Goal: Transaction & Acquisition: Purchase product/service

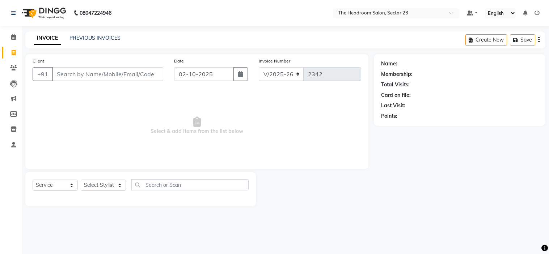
select select "6796"
select select "service"
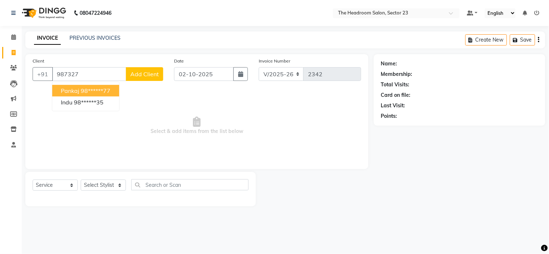
click at [107, 90] on ngb-highlight "98******77" at bounding box center [96, 90] width 30 height 7
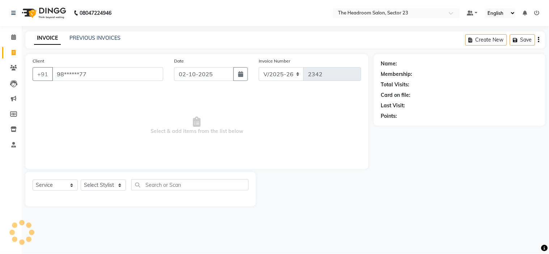
type input "98******77"
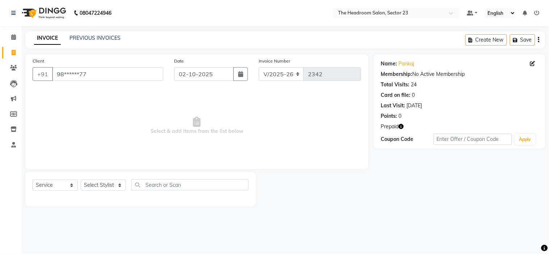
click at [400, 127] on icon "button" at bounding box center [400, 126] width 5 height 5
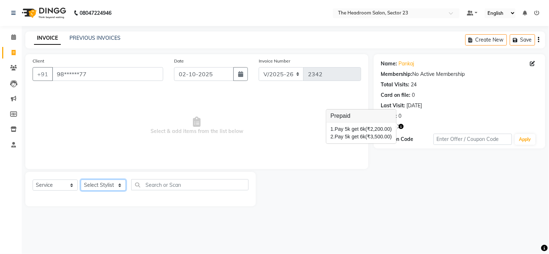
click at [95, 184] on select "Select Stylist [PERSON_NAME] [PERSON_NAME] [PERSON_NAME] Manager [PERSON_NAME] …" at bounding box center [103, 185] width 45 height 11
select select "53422"
click at [81, 180] on select "Select Stylist [PERSON_NAME] [PERSON_NAME] [PERSON_NAME] Manager [PERSON_NAME] …" at bounding box center [103, 185] width 45 height 11
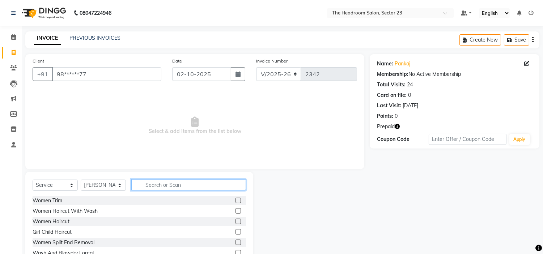
click at [153, 183] on input "text" at bounding box center [188, 184] width 115 height 11
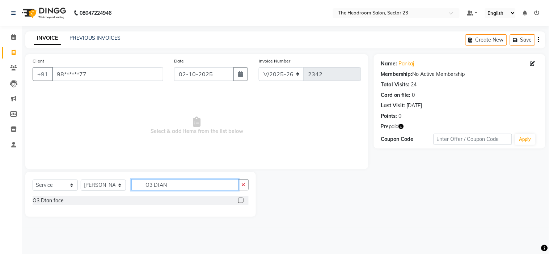
type input "O3 DTAN"
click at [239, 201] on label at bounding box center [240, 200] width 5 height 5
click at [239, 201] on input "checkbox" at bounding box center [240, 201] width 5 height 5
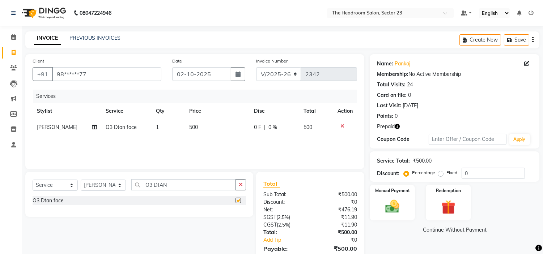
checkbox input "false"
click at [177, 184] on input "O3 DTAN" at bounding box center [183, 184] width 105 height 11
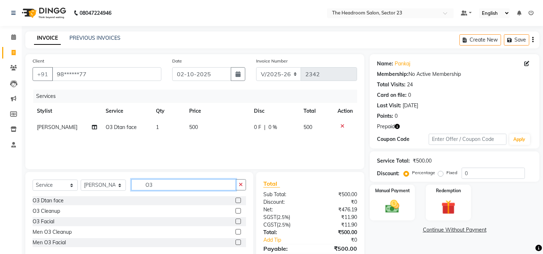
type input "O"
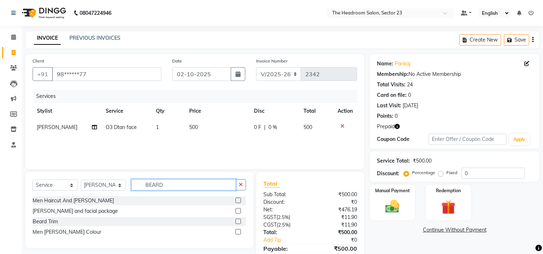
type input "BEARD"
click at [240, 222] on label at bounding box center [237, 221] width 5 height 5
click at [240, 222] on input "checkbox" at bounding box center [237, 221] width 5 height 5
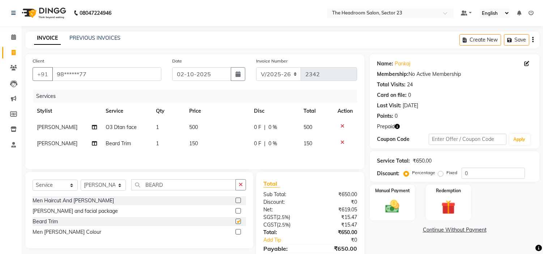
checkbox input "false"
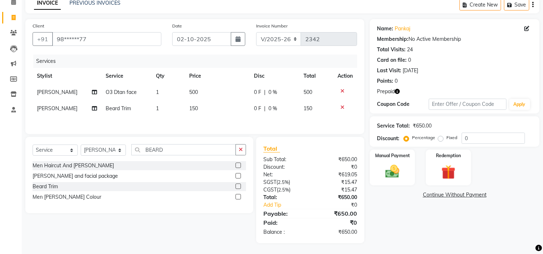
click at [398, 90] on icon "button" at bounding box center [397, 91] width 5 height 5
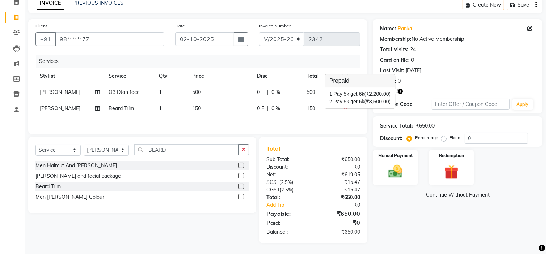
scroll to position [0, 0]
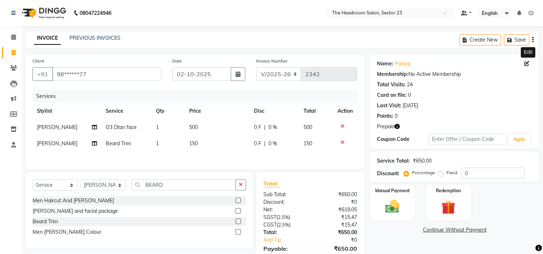
click at [525, 63] on icon at bounding box center [526, 63] width 5 height 5
select select "[DEMOGRAPHIC_DATA]"
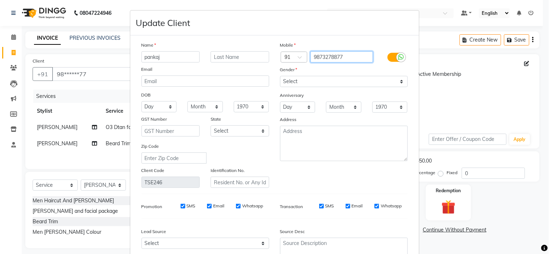
drag, startPoint x: 349, startPoint y: 55, endPoint x: 307, endPoint y: 53, distance: 42.4
click at [309, 53] on div "9873278877" at bounding box center [343, 57] width 69 height 12
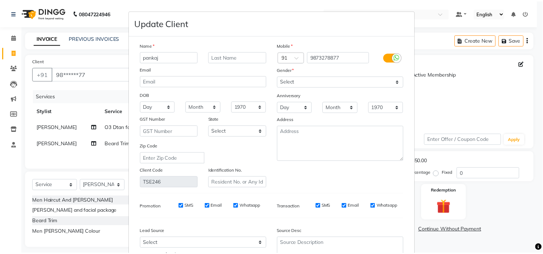
scroll to position [67, 0]
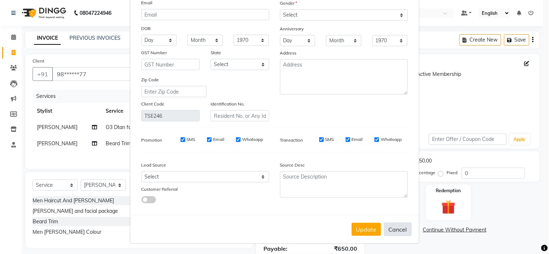
click at [397, 231] on button "Cancel" at bounding box center [398, 230] width 28 height 14
select select
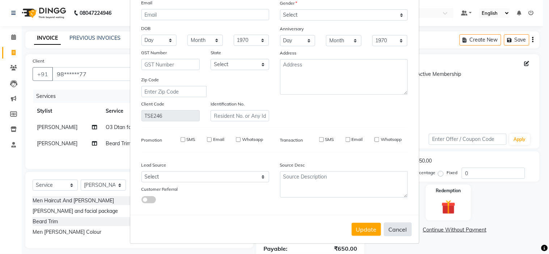
select select
checkbox input "false"
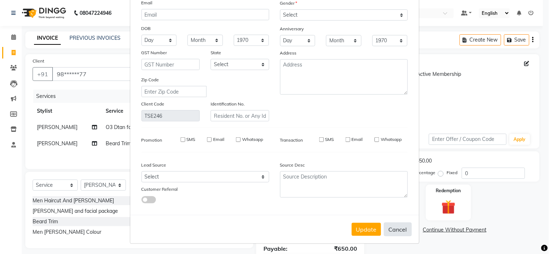
checkbox input "false"
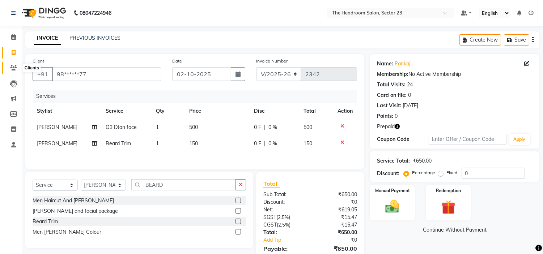
click at [15, 69] on icon at bounding box center [13, 67] width 7 height 5
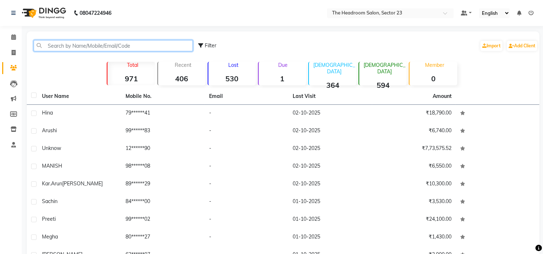
click at [128, 44] on input "text" at bounding box center [113, 45] width 159 height 11
paste input "9873278877"
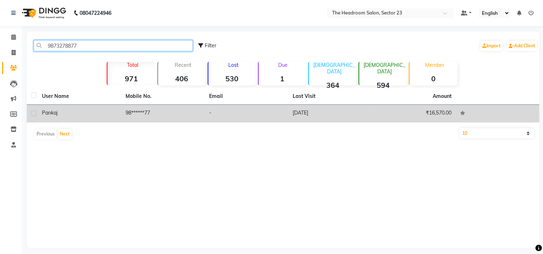
type input "9873278877"
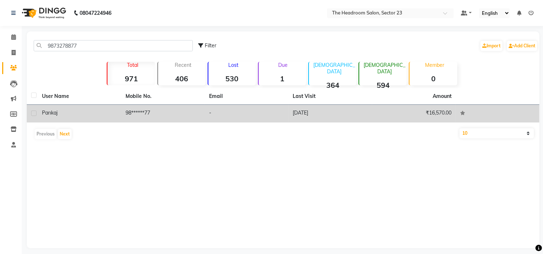
click at [158, 118] on td "98******77" at bounding box center [163, 114] width 84 height 18
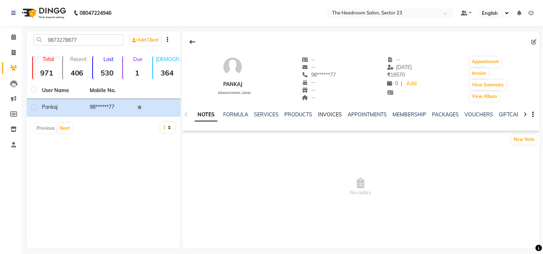
click at [327, 114] on link "INVOICES" at bounding box center [330, 114] width 24 height 7
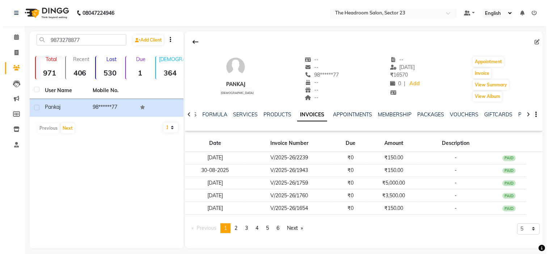
scroll to position [5, 0]
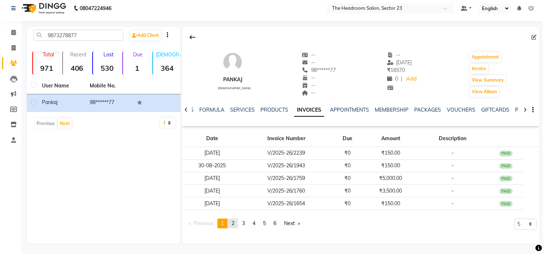
click at [233, 222] on span "2" at bounding box center [232, 223] width 3 height 7
click at [224, 225] on span "1" at bounding box center [222, 223] width 3 height 7
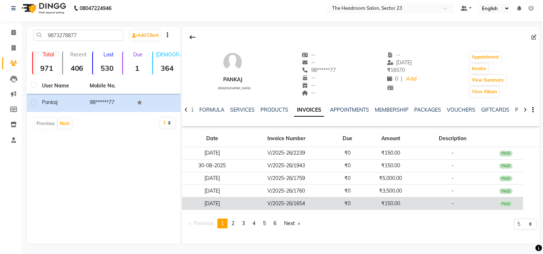
click at [384, 205] on td "₹150.00" at bounding box center [390, 203] width 52 height 13
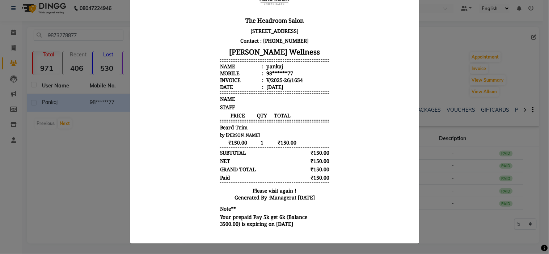
scroll to position [5, 0]
drag, startPoint x: 403, startPoint y: 214, endPoint x: 540, endPoint y: 212, distance: 136.7
click at [396, 163] on body "The Headroom Salon [STREET_ADDRESS] Contact : [PHONE_NUMBER] [PERSON_NAME] Well…" at bounding box center [273, 107] width 271 height 250
click at [470, 231] on ngb-modal-window "INVOICE View Invoice Close" at bounding box center [274, 127] width 549 height 254
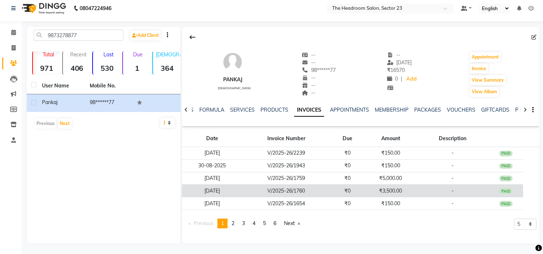
click at [396, 193] on td "₹3,500.00" at bounding box center [390, 191] width 52 height 13
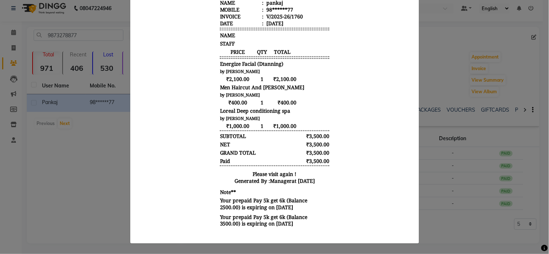
scroll to position [132, 0]
click at [460, 229] on ngb-modal-window "INVOICE View Invoice Close" at bounding box center [274, 127] width 549 height 254
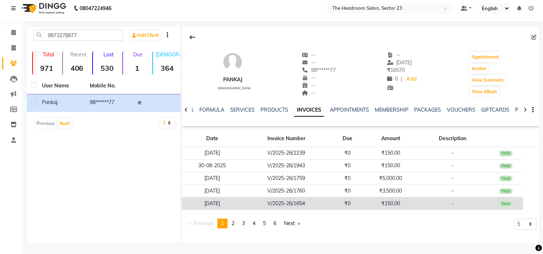
click at [388, 201] on td "₹150.00" at bounding box center [390, 203] width 52 height 13
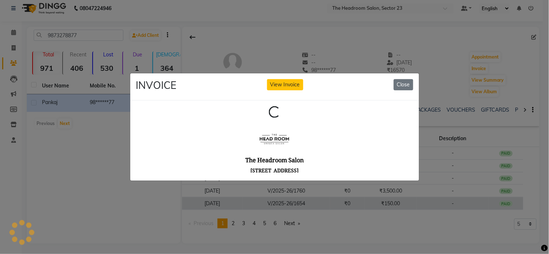
scroll to position [0, 0]
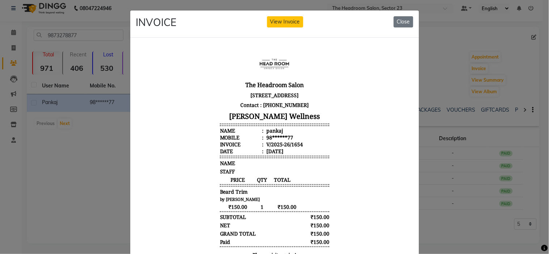
click at [352, 128] on body "The Headroom Salon [STREET_ADDRESS] Contact : [PHONE_NUMBER] [PERSON_NAME] Well…" at bounding box center [273, 171] width 271 height 250
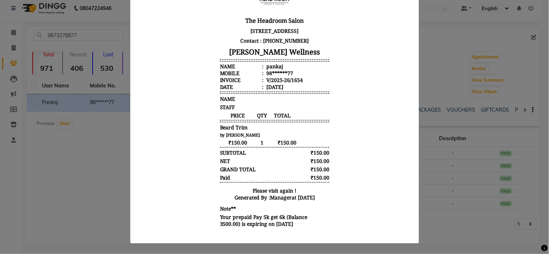
scroll to position [70, 0]
click at [479, 223] on ngb-modal-window "INVOICE View Invoice Close" at bounding box center [274, 127] width 549 height 254
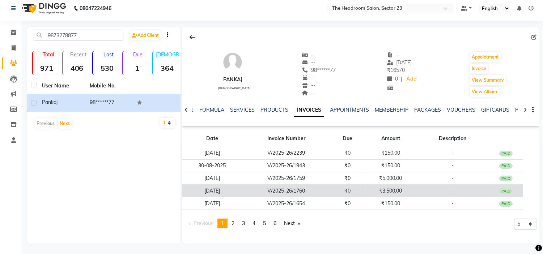
click at [395, 190] on td "₹3,500.00" at bounding box center [390, 191] width 52 height 13
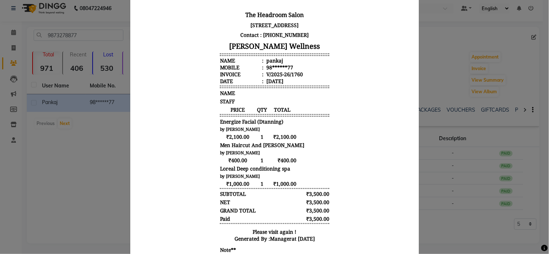
scroll to position [71, 0]
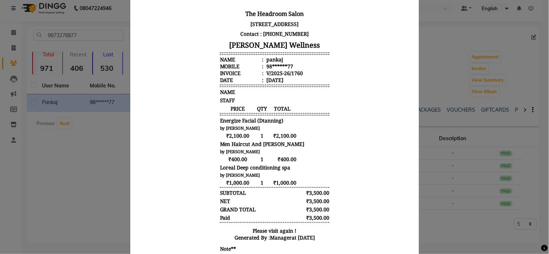
drag, startPoint x: 541, startPoint y: 174, endPoint x: 548, endPoint y: 228, distance: 54.3
click at [548, 228] on ngb-modal-window "INVOICE View Invoice Close" at bounding box center [274, 127] width 549 height 254
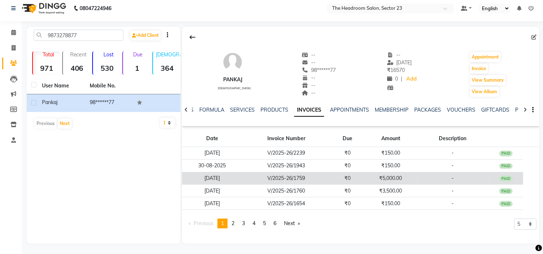
click at [389, 183] on td "₹5,000.00" at bounding box center [390, 178] width 52 height 13
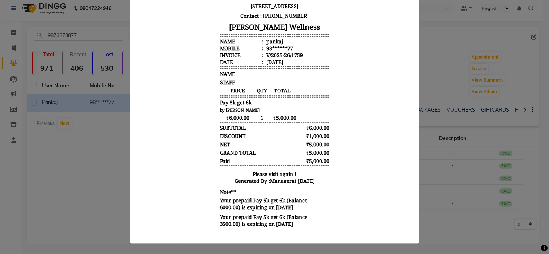
scroll to position [95, 0]
click at [472, 228] on ngb-modal-window "INVOICE View Invoice Close" at bounding box center [274, 127] width 549 height 254
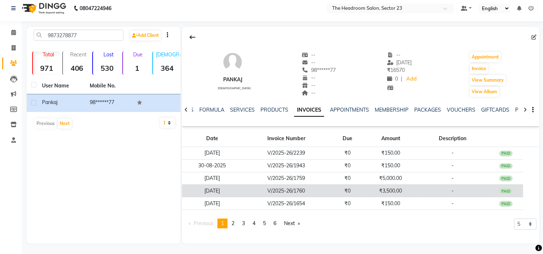
click at [388, 190] on td "₹3,500.00" at bounding box center [390, 191] width 52 height 13
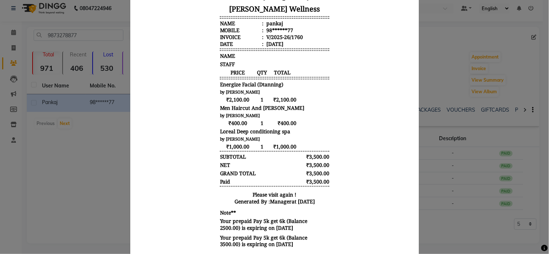
scroll to position [134, 0]
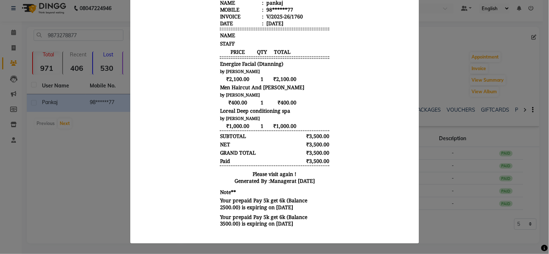
click at [476, 227] on ngb-modal-window "INVOICE View Invoice Close" at bounding box center [274, 127] width 549 height 254
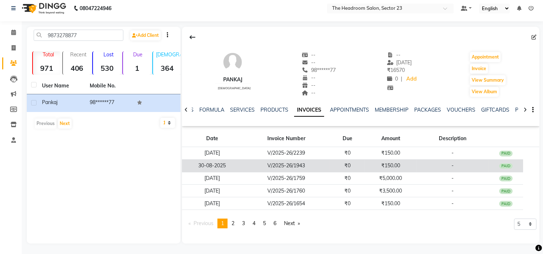
click at [403, 165] on td "₹150.00" at bounding box center [390, 165] width 52 height 13
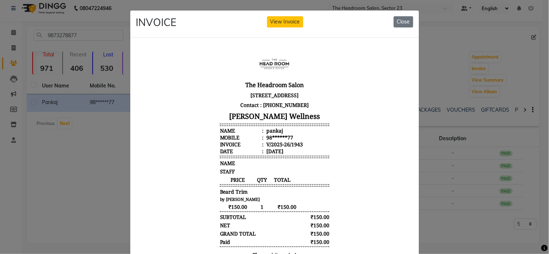
scroll to position [87, 0]
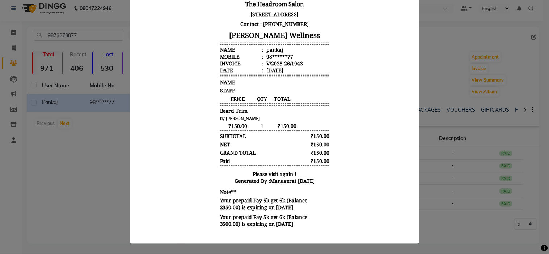
click at [457, 208] on ngb-modal-window "INVOICE View Invoice Close" at bounding box center [274, 127] width 549 height 254
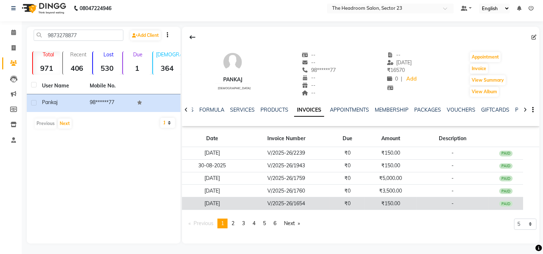
click at [380, 202] on td "₹150.00" at bounding box center [390, 203] width 52 height 13
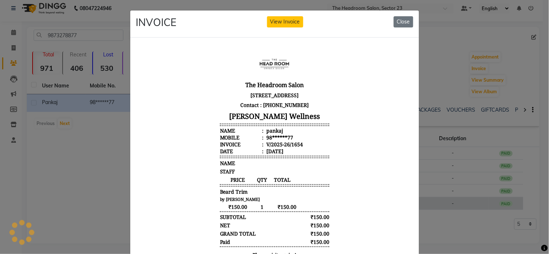
scroll to position [0, 0]
click at [372, 137] on body "The Headroom Salon [STREET_ADDRESS] Contact : [PHONE_NUMBER] [PERSON_NAME] Well…" at bounding box center [273, 171] width 271 height 250
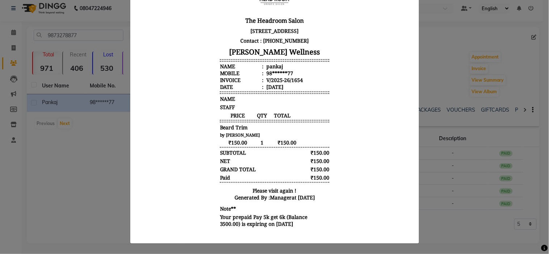
scroll to position [70, 0]
click at [453, 200] on ngb-modal-window "INVOICE View Invoice Close" at bounding box center [274, 127] width 549 height 254
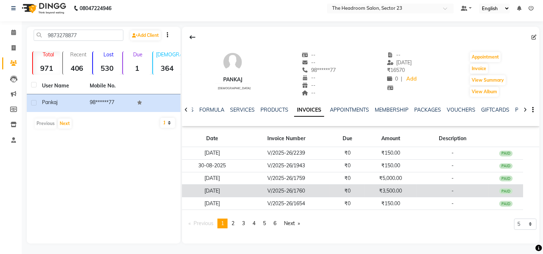
click at [433, 190] on td "-" at bounding box center [452, 191] width 72 height 13
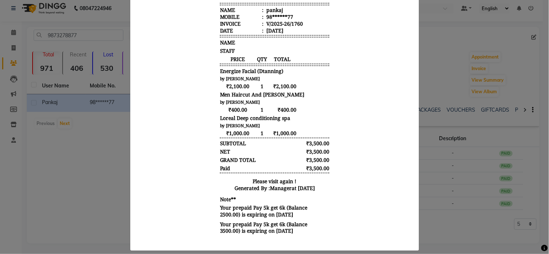
scroll to position [134, 0]
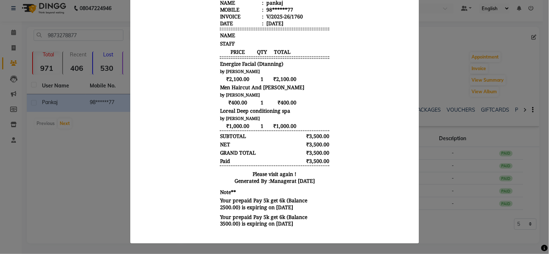
click at [490, 228] on ngb-modal-window "INVOICE View Invoice Close" at bounding box center [274, 127] width 549 height 254
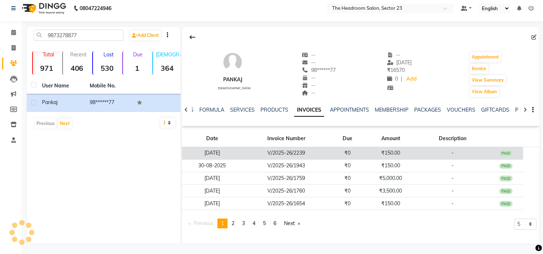
click at [396, 151] on td "₹150.00" at bounding box center [390, 153] width 52 height 13
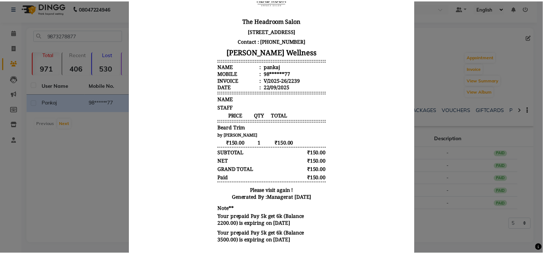
scroll to position [87, 0]
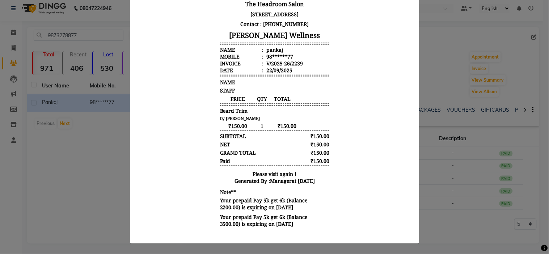
click at [474, 239] on ngb-modal-window "INVOICE View Invoice Close" at bounding box center [274, 127] width 549 height 254
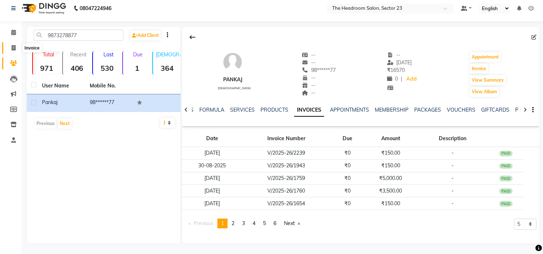
click at [13, 47] on icon at bounding box center [14, 47] width 4 height 5
select select "service"
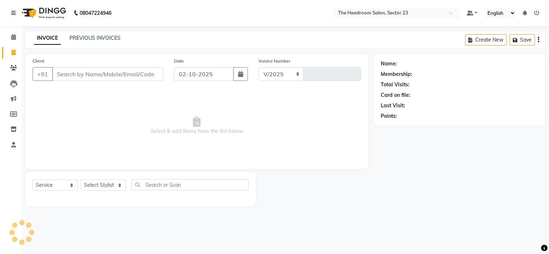
select select "6796"
type input "2342"
type input "9873278877"
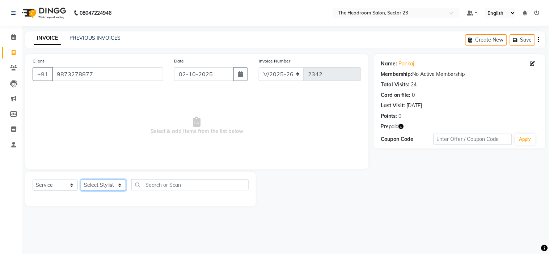
click at [104, 185] on select "Select Stylist [PERSON_NAME] [PERSON_NAME] [PERSON_NAME] Manager [PERSON_NAME] …" at bounding box center [103, 185] width 45 height 11
select select "53422"
click at [81, 180] on select "Select Stylist [PERSON_NAME] [PERSON_NAME] [PERSON_NAME] Manager [PERSON_NAME] …" at bounding box center [103, 185] width 45 height 11
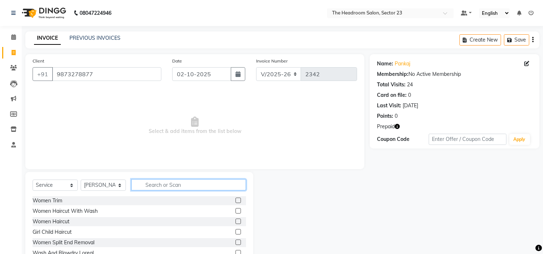
click at [157, 187] on input "text" at bounding box center [188, 184] width 115 height 11
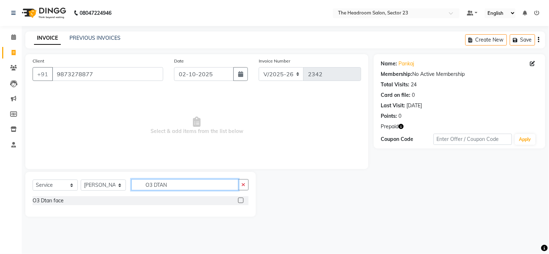
type input "O3 DTAN"
click at [240, 201] on label at bounding box center [240, 200] width 5 height 5
click at [240, 201] on input "checkbox" at bounding box center [240, 201] width 5 height 5
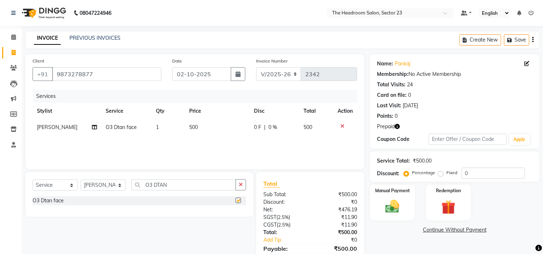
checkbox input "false"
click at [179, 186] on input "O3 DTAN" at bounding box center [183, 184] width 105 height 11
type input "O"
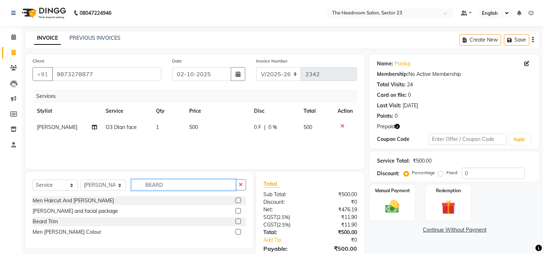
type input "BEARD"
click at [239, 222] on label at bounding box center [237, 221] width 5 height 5
click at [239, 222] on input "checkbox" at bounding box center [237, 221] width 5 height 5
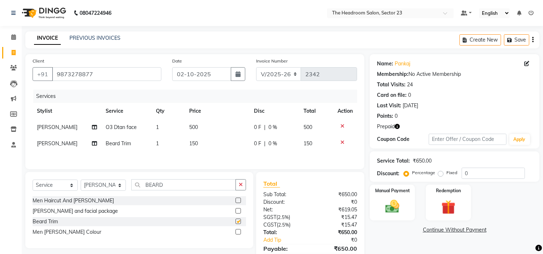
checkbox input "false"
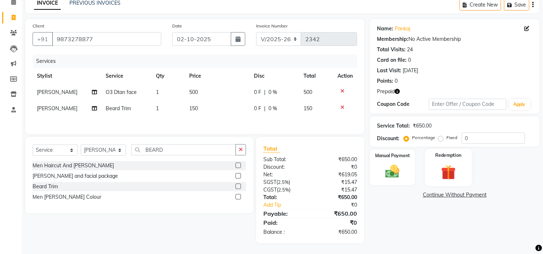
click at [452, 166] on img at bounding box center [448, 172] width 24 height 18
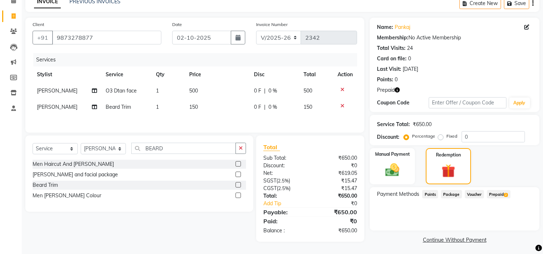
scroll to position [38, 0]
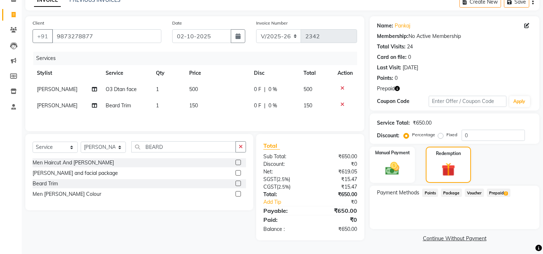
click at [494, 191] on span "Prepaid 2" at bounding box center [499, 193] width 24 height 8
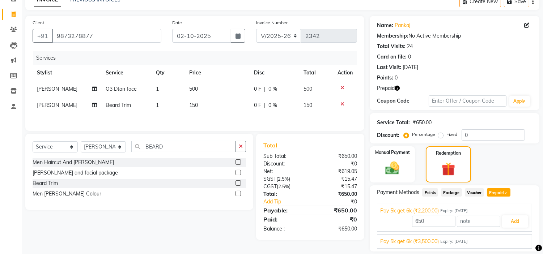
scroll to position [61, 0]
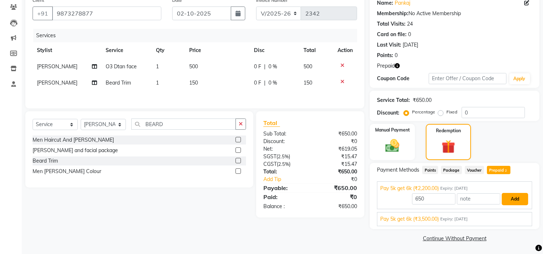
click at [520, 202] on button "Add" at bounding box center [515, 199] width 26 height 12
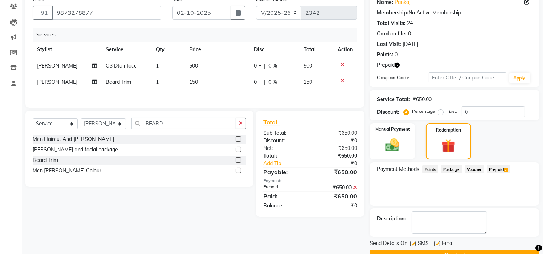
scroll to position [79, 0]
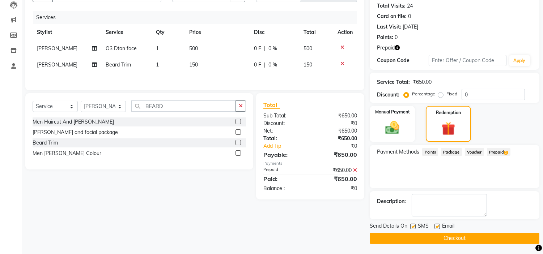
click at [354, 171] on icon at bounding box center [355, 170] width 4 height 5
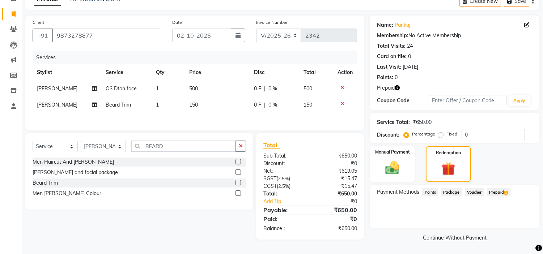
scroll to position [38, 0]
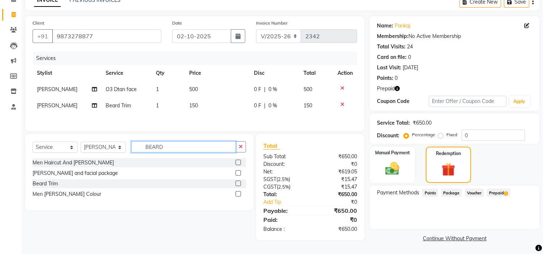
click at [184, 145] on input "BEARD" at bounding box center [183, 146] width 105 height 11
type input "B"
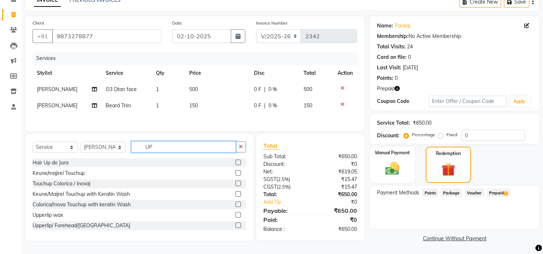
type input "U"
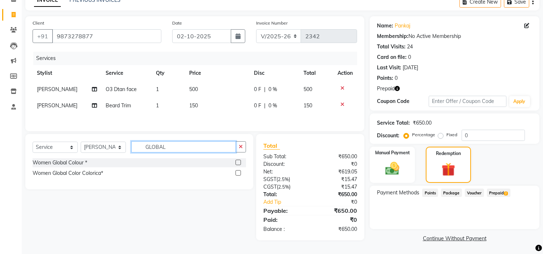
type input "GLOBAL"
click at [240, 177] on div at bounding box center [240, 173] width 10 height 9
click at [239, 175] on label at bounding box center [237, 172] width 5 height 5
click at [239, 175] on input "checkbox" at bounding box center [237, 173] width 5 height 5
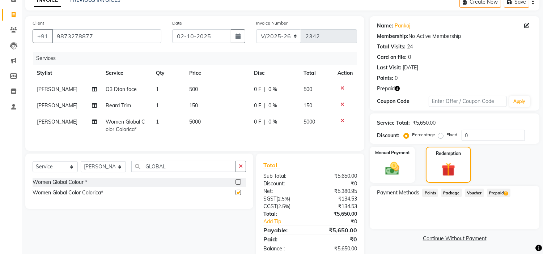
checkbox input "false"
click at [239, 185] on label at bounding box center [237, 181] width 5 height 5
click at [239, 185] on input "checkbox" at bounding box center [237, 182] width 5 height 5
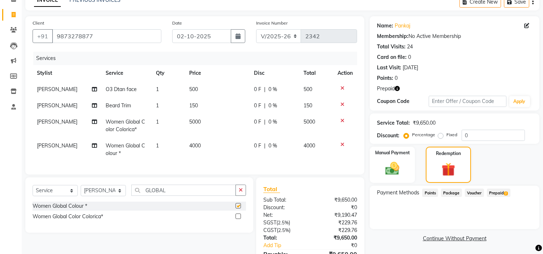
checkbox input "false"
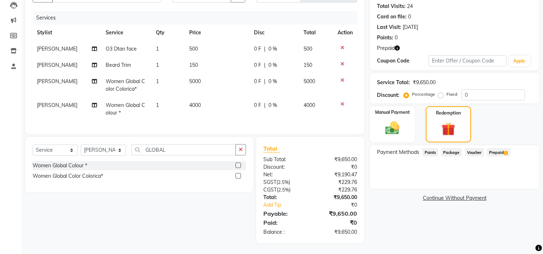
click at [499, 148] on span "Prepaid 2" at bounding box center [499, 152] width 24 height 8
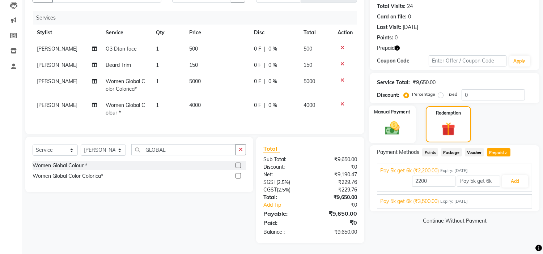
click at [381, 120] on img at bounding box center [392, 128] width 24 height 17
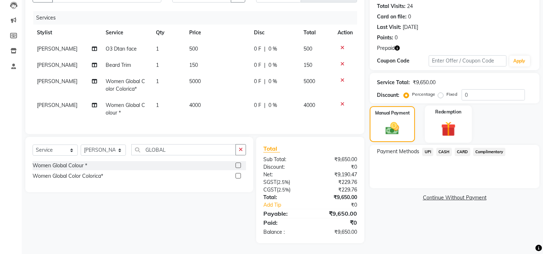
click at [469, 121] on div "Redemption" at bounding box center [448, 124] width 47 height 37
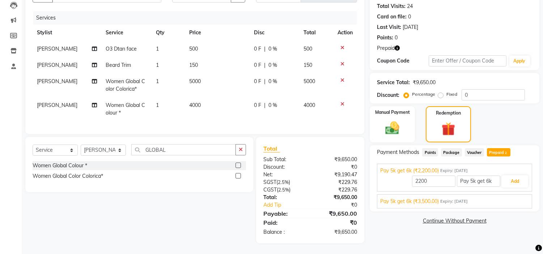
click at [342, 78] on icon at bounding box center [342, 80] width 4 height 5
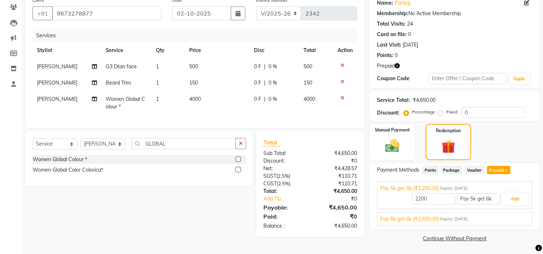
click at [342, 96] on icon at bounding box center [342, 97] width 4 height 5
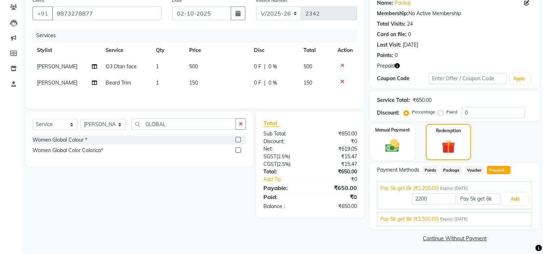
click at [429, 169] on span "Points" at bounding box center [430, 170] width 16 height 8
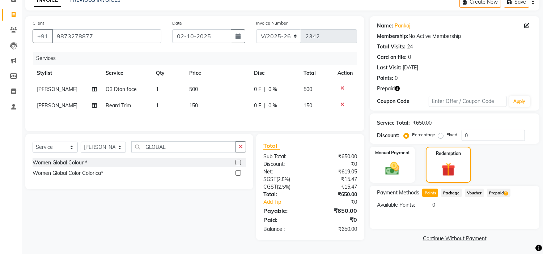
click at [497, 189] on span "Prepaid 2" at bounding box center [499, 193] width 24 height 8
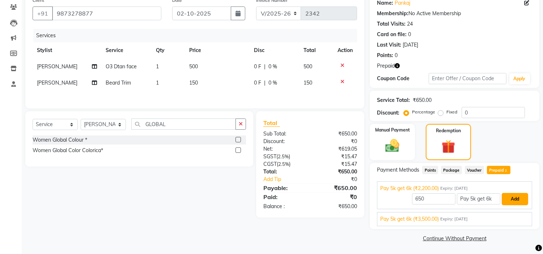
click at [515, 200] on button "Add" at bounding box center [515, 199] width 26 height 12
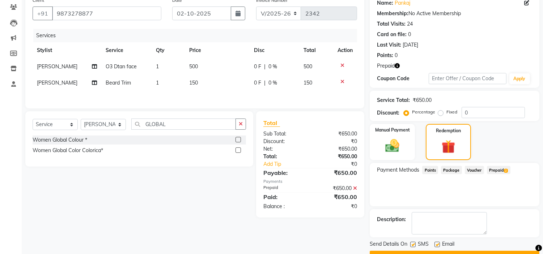
scroll to position [79, 0]
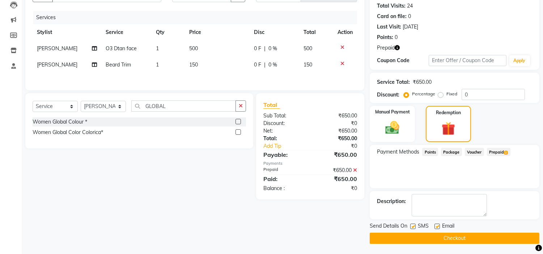
click at [476, 242] on button "Checkout" at bounding box center [455, 238] width 170 height 11
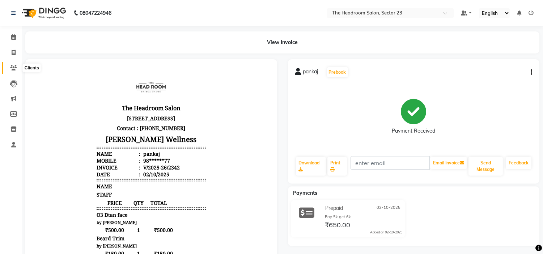
click at [13, 66] on icon at bounding box center [13, 67] width 7 height 5
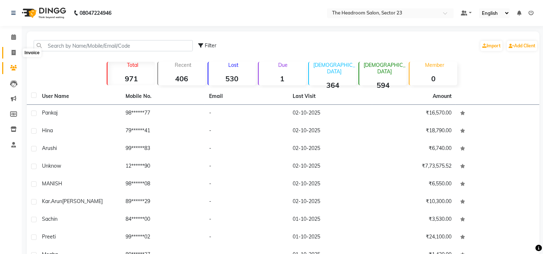
click at [9, 53] on span at bounding box center [13, 53] width 13 height 8
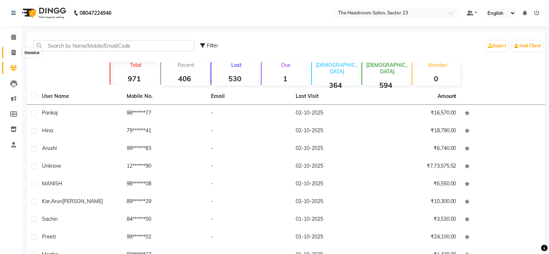
select select "6796"
select select "service"
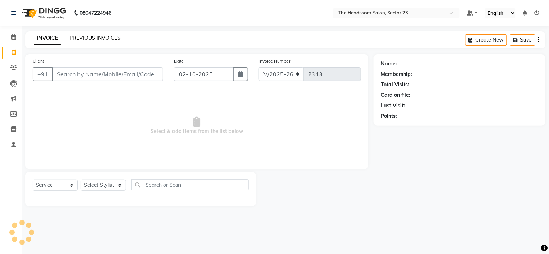
click at [88, 39] on link "PREVIOUS INVOICES" at bounding box center [94, 38] width 51 height 7
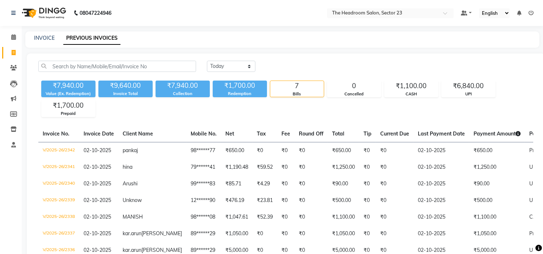
click at [263, 14] on nav "08047224946 Select Location × The Headroom Salon, Sector 23 Default Panel My Pa…" at bounding box center [271, 13] width 543 height 26
click at [250, 67] on select "[DATE] [DATE] Custom Range" at bounding box center [231, 66] width 48 height 11
select select "[DATE]"
click at [207, 61] on select "[DATE] [DATE] Custom Range" at bounding box center [231, 66] width 48 height 11
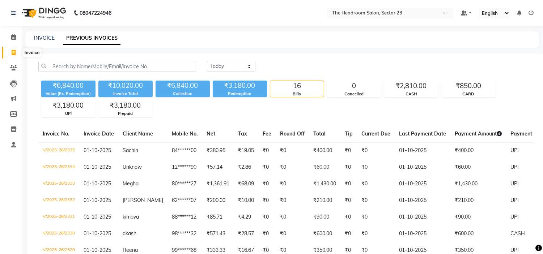
click at [12, 54] on icon at bounding box center [14, 52] width 4 height 5
select select "service"
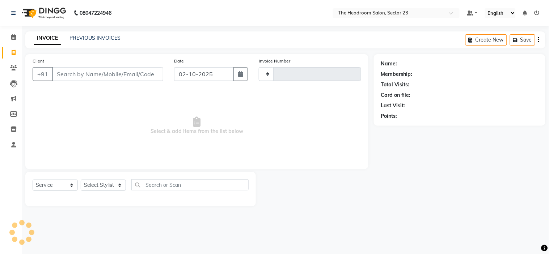
type input "2343"
select select "6796"
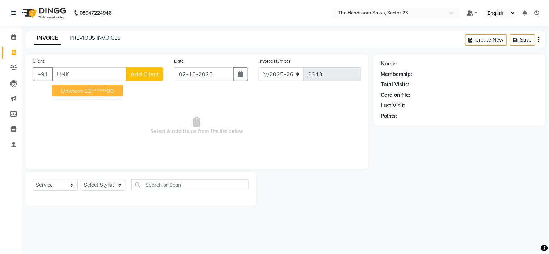
click at [88, 93] on ngb-highlight "12******90" at bounding box center [99, 90] width 30 height 7
type input "12******90"
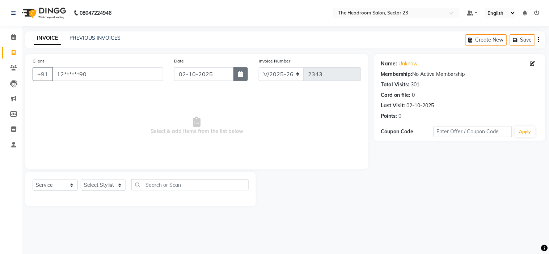
click at [238, 71] on button "button" at bounding box center [240, 74] width 14 height 14
select select "10"
select select "2025"
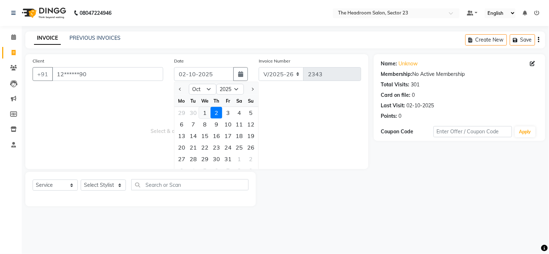
click at [205, 114] on div "1" at bounding box center [205, 113] width 12 height 12
type input "01-10-2025"
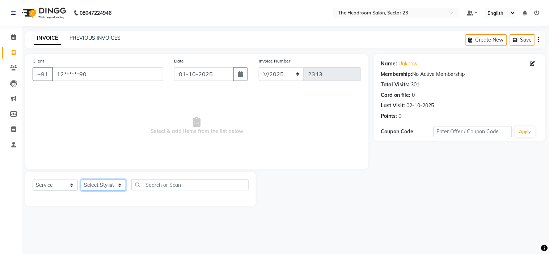
click at [115, 182] on select "Select Stylist [PERSON_NAME] [PERSON_NAME] [PERSON_NAME] Manager [PERSON_NAME] …" at bounding box center [103, 185] width 45 height 11
select select "53420"
click at [81, 180] on select "Select Stylist [PERSON_NAME] [PERSON_NAME] [PERSON_NAME] Manager [PERSON_NAME] …" at bounding box center [103, 185] width 45 height 11
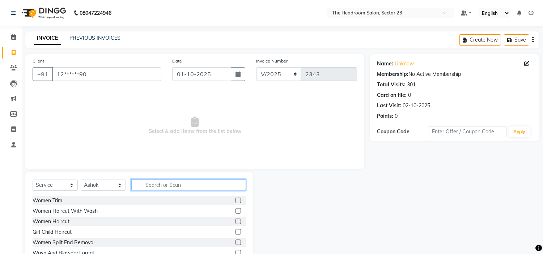
click at [172, 184] on input "text" at bounding box center [188, 184] width 115 height 11
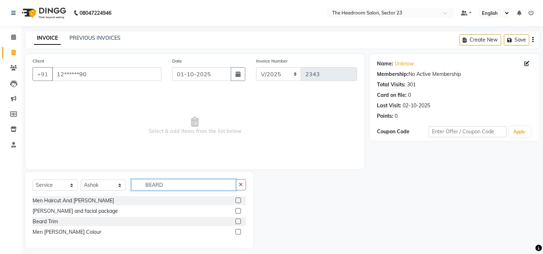
type input "BEARD"
click at [239, 219] on label at bounding box center [237, 221] width 5 height 5
click at [239, 219] on input "checkbox" at bounding box center [237, 221] width 5 height 5
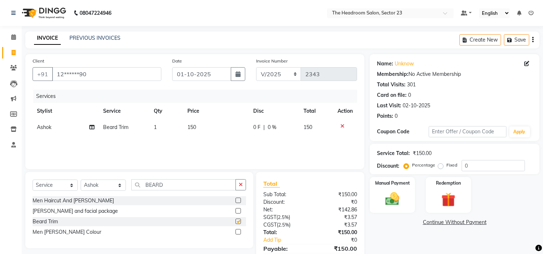
checkbox input "false"
click at [121, 184] on select "Select Stylist [PERSON_NAME] [PERSON_NAME] [PERSON_NAME] Manager [PERSON_NAME] …" at bounding box center [103, 185] width 45 height 11
select select "53421"
click at [81, 180] on select "Select Stylist [PERSON_NAME] [PERSON_NAME] [PERSON_NAME] Manager [PERSON_NAME] …" at bounding box center [103, 185] width 45 height 11
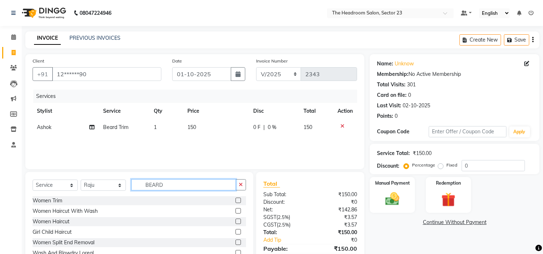
click at [175, 187] on input "BEARD" at bounding box center [183, 184] width 105 height 11
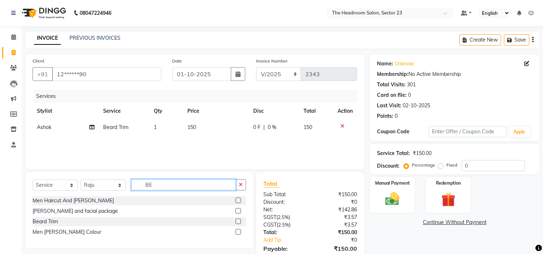
type input "B"
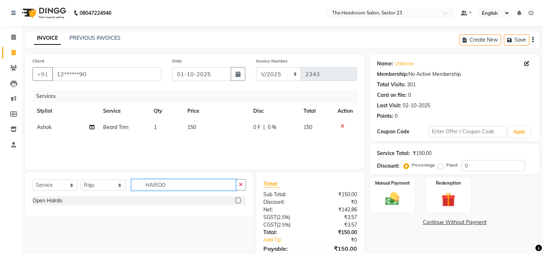
type input "HAIRDO"
click at [239, 201] on label at bounding box center [237, 200] width 5 height 5
click at [239, 201] on input "checkbox" at bounding box center [237, 201] width 5 height 5
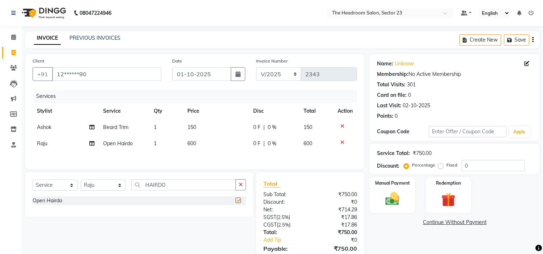
checkbox input "false"
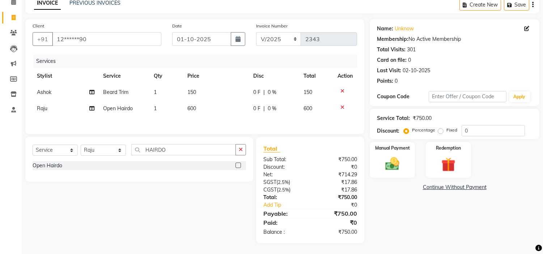
click at [446, 130] on label "Fixed" at bounding box center [451, 130] width 11 height 7
click at [439, 130] on input "Fixed" at bounding box center [441, 130] width 5 height 5
radio input "true"
click at [483, 129] on input "0" at bounding box center [492, 130] width 63 height 11
type input "50"
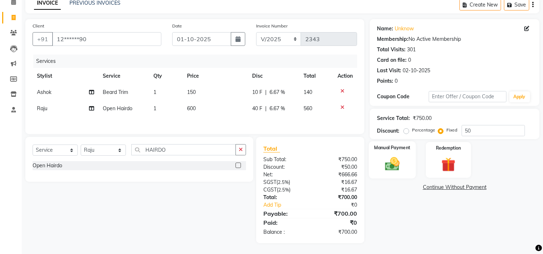
click at [385, 159] on img at bounding box center [392, 164] width 24 height 17
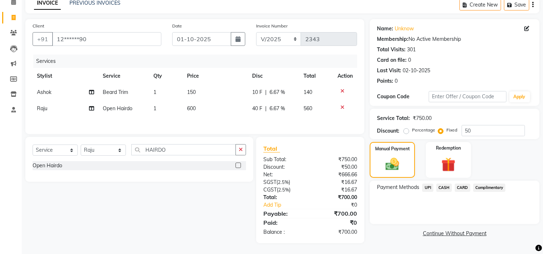
click at [443, 185] on span "CASH" at bounding box center [444, 188] width 16 height 8
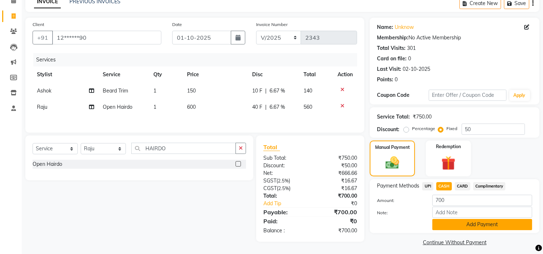
click at [494, 226] on button "Add Payment" at bounding box center [482, 224] width 100 height 11
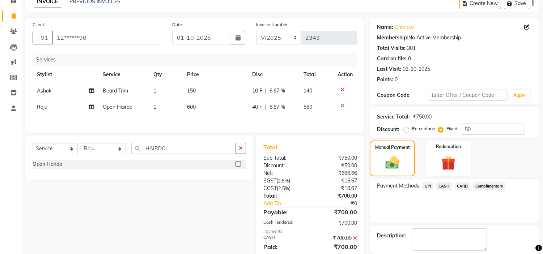
scroll to position [71, 0]
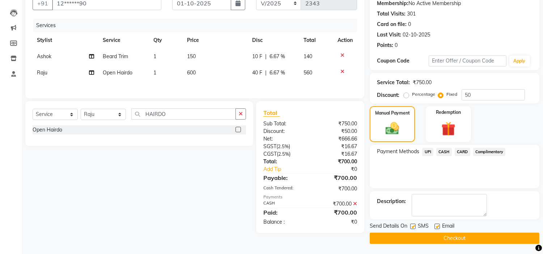
click at [487, 239] on button "Checkout" at bounding box center [455, 238] width 170 height 11
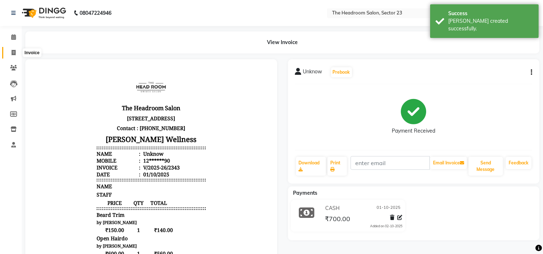
click at [12, 53] on icon at bounding box center [14, 52] width 4 height 5
select select "service"
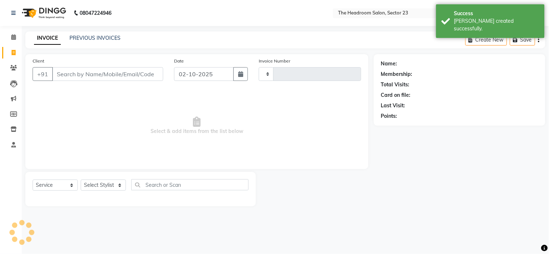
type input "2344"
select select "6796"
click at [12, 67] on icon at bounding box center [13, 67] width 7 height 5
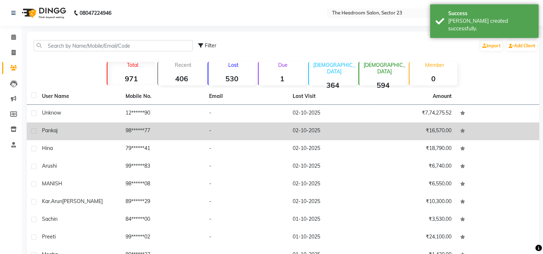
click at [157, 137] on td "98******77" at bounding box center [163, 132] width 84 height 18
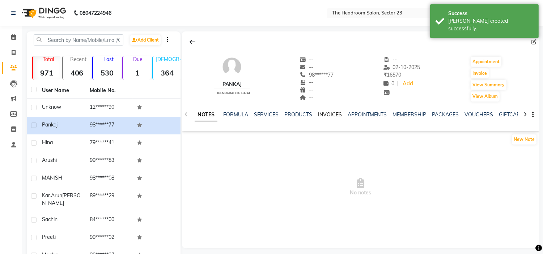
click at [327, 113] on link "INVOICES" at bounding box center [330, 114] width 24 height 7
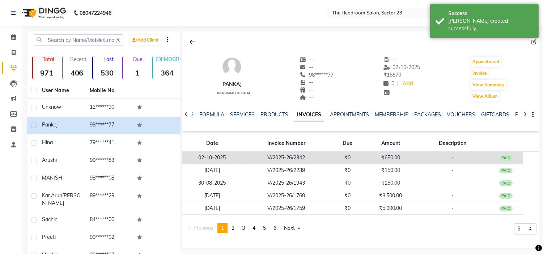
click at [378, 160] on td "₹650.00" at bounding box center [390, 158] width 52 height 13
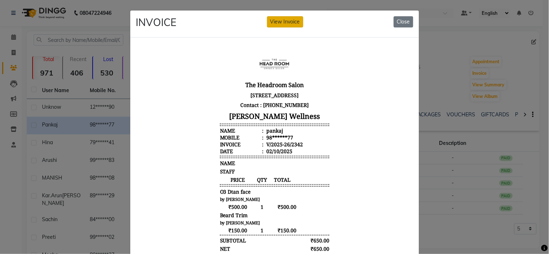
click at [276, 21] on button "View Invoice" at bounding box center [285, 21] width 36 height 11
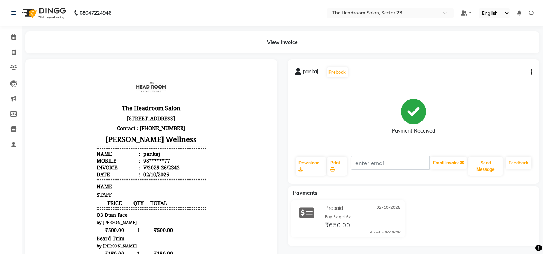
click at [531, 72] on icon "button" at bounding box center [530, 72] width 1 height 0
click at [493, 80] on div "Edit Invoice" at bounding box center [495, 81] width 50 height 9
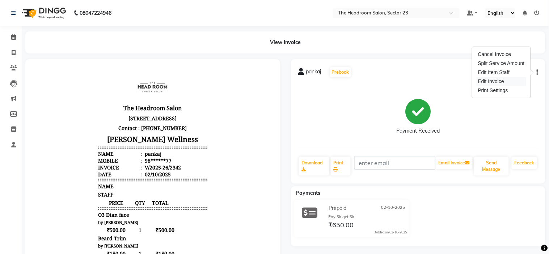
select select "service"
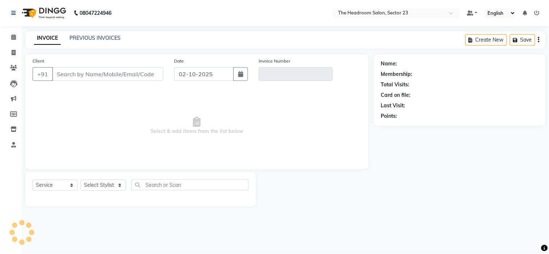
type input "98******77"
type input "V/2025-26/2342"
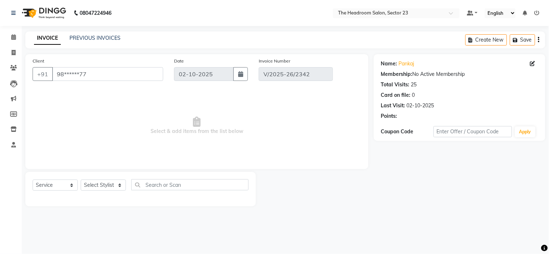
select select "select"
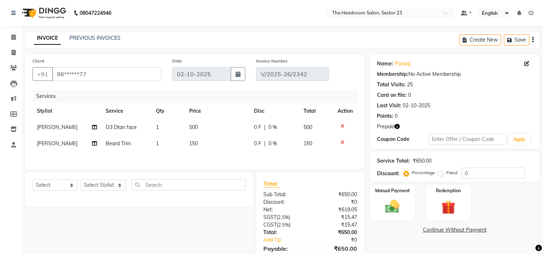
click at [211, 125] on td "500" at bounding box center [217, 127] width 65 height 16
select select "53422"
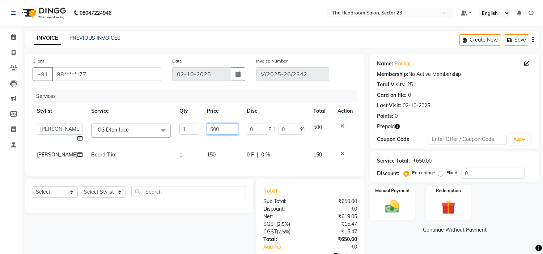
click at [227, 130] on input "500" at bounding box center [222, 129] width 31 height 11
type input "5"
type input "600"
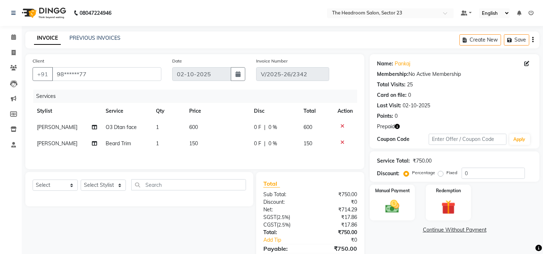
click at [116, 229] on div "Select Service Product Membership Package Voucher Prepaid Gift Card Select Styl…" at bounding box center [136, 225] width 233 height 106
click at [395, 200] on img at bounding box center [392, 207] width 24 height 17
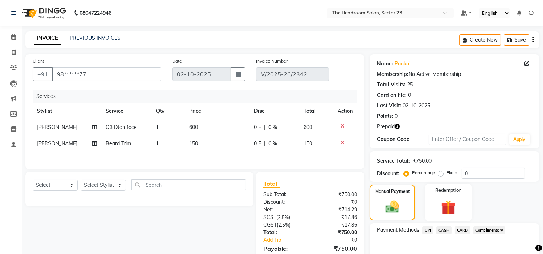
click at [445, 200] on img at bounding box center [448, 208] width 24 height 18
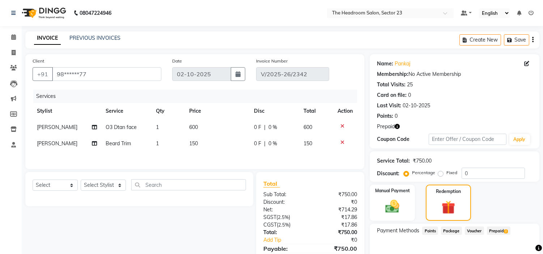
scroll to position [38, 0]
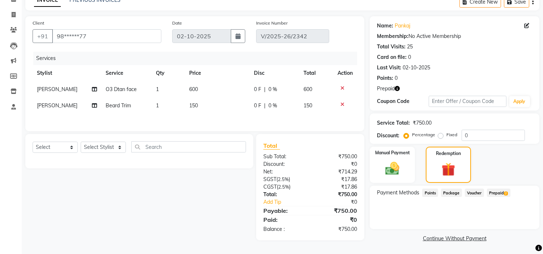
click at [497, 191] on span "Prepaid 2" at bounding box center [499, 193] width 24 height 8
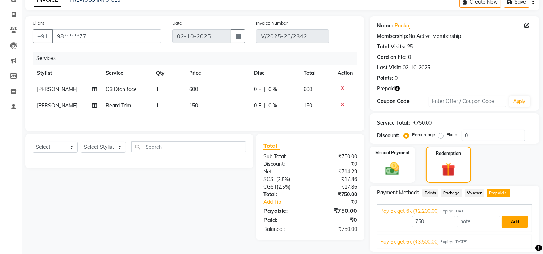
click at [521, 222] on button "Add" at bounding box center [515, 222] width 26 height 12
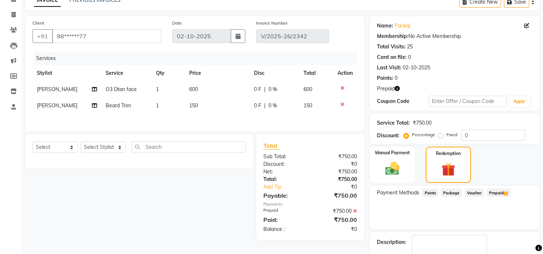
scroll to position [69, 0]
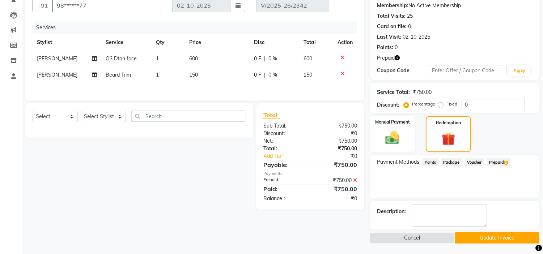
click at [496, 236] on button "Update Invoice" at bounding box center [497, 238] width 85 height 11
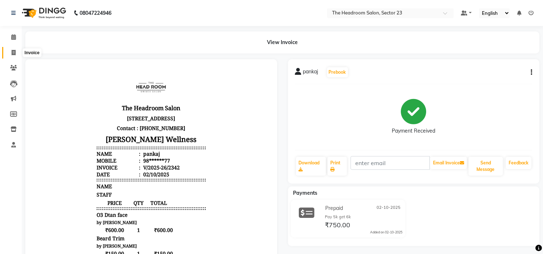
click at [10, 52] on span at bounding box center [13, 53] width 13 height 8
select select "service"
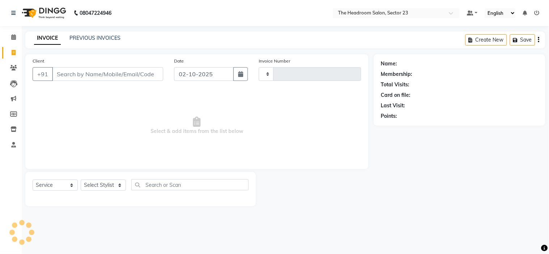
type input "2344"
select select "6796"
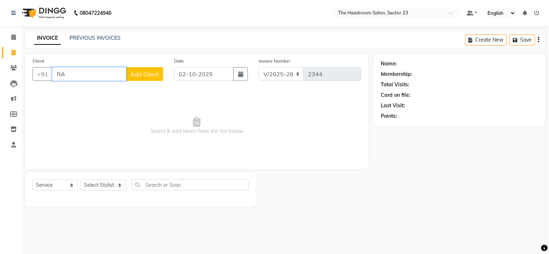
type input "R"
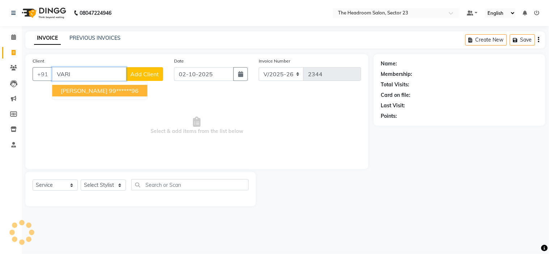
click at [109, 90] on ngb-highlight "99******96" at bounding box center [124, 90] width 30 height 7
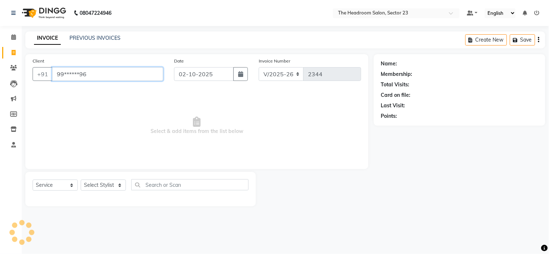
type input "99******96"
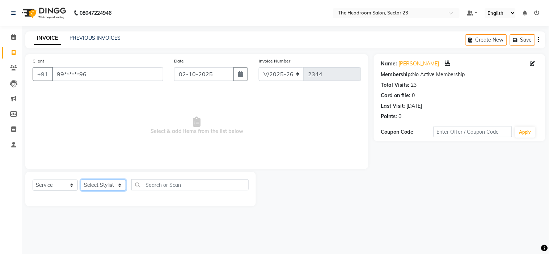
click at [108, 186] on select "Select Stylist [PERSON_NAME] [PERSON_NAME] [PERSON_NAME] Manager [PERSON_NAME] …" at bounding box center [103, 185] width 45 height 11
select select "53420"
click at [81, 180] on select "Select Stylist [PERSON_NAME] [PERSON_NAME] [PERSON_NAME] Manager [PERSON_NAME] …" at bounding box center [103, 185] width 45 height 11
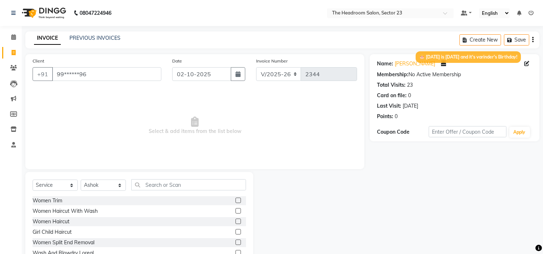
click at [441, 63] on icon at bounding box center [445, 64] width 8 height 8
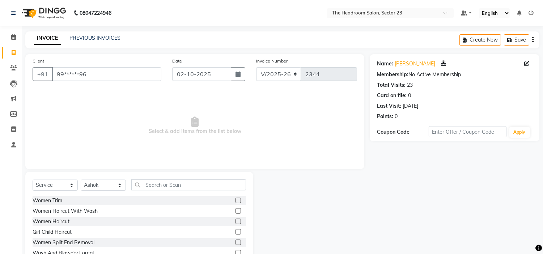
click at [370, 28] on div "08047224946 Select Location × The Headroom Salon, Sector 23 Default Panel My Pa…" at bounding box center [271, 145] width 543 height 290
click at [160, 185] on input "text" at bounding box center [188, 184] width 115 height 11
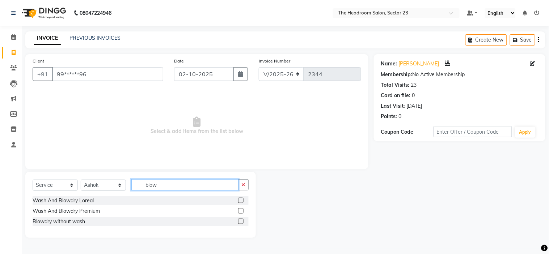
type input "blow"
click at [239, 221] on label at bounding box center [240, 221] width 5 height 5
click at [239, 221] on input "checkbox" at bounding box center [240, 221] width 5 height 5
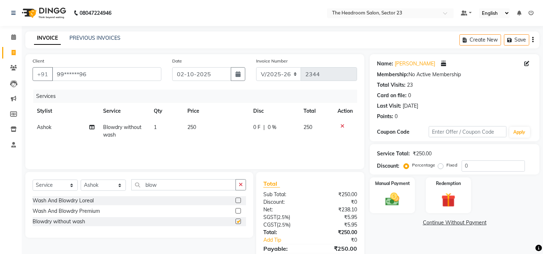
checkbox input "false"
click at [200, 127] on td "250" at bounding box center [216, 131] width 66 height 24
select select "53420"
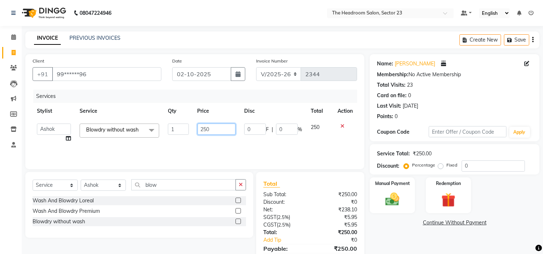
click at [227, 128] on input "250" at bounding box center [216, 129] width 38 height 11
type input "2"
type input "300"
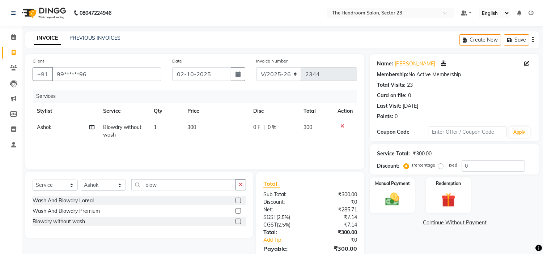
click at [395, 232] on div "Name: [PERSON_NAME] 🎂 [DATE] is [DATE] and it's varinder's Birthday! Membership…" at bounding box center [457, 166] width 175 height 224
click at [393, 199] on img at bounding box center [392, 199] width 24 height 17
click at [443, 220] on span "CASH" at bounding box center [444, 223] width 16 height 8
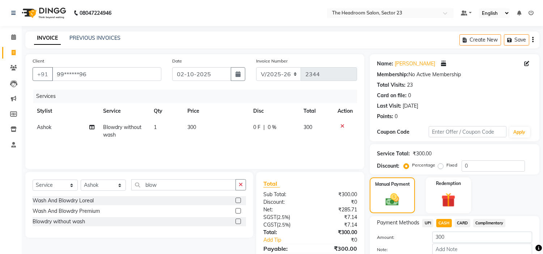
scroll to position [42, 0]
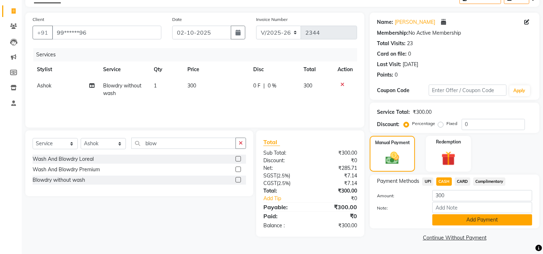
click at [498, 222] on button "Add Payment" at bounding box center [482, 219] width 100 height 11
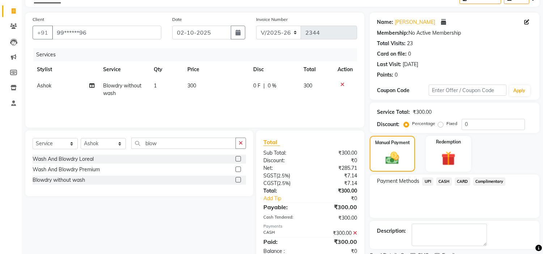
scroll to position [72, 0]
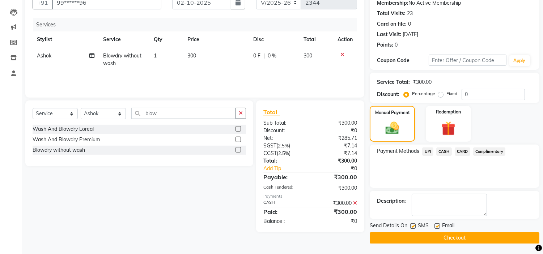
click at [475, 235] on button "Checkout" at bounding box center [455, 238] width 170 height 11
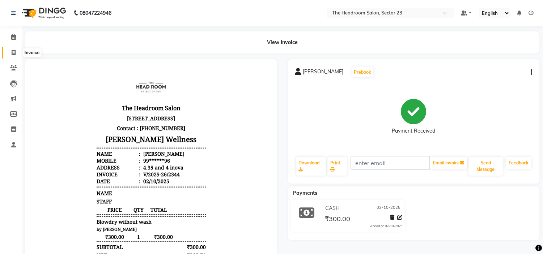
click at [12, 51] on icon at bounding box center [14, 52] width 4 height 5
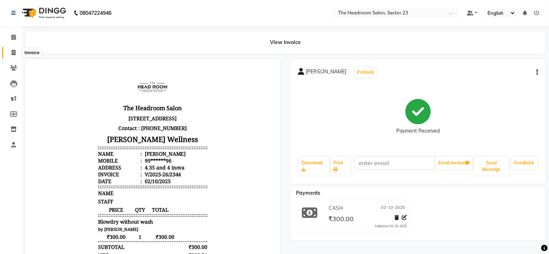
select select "service"
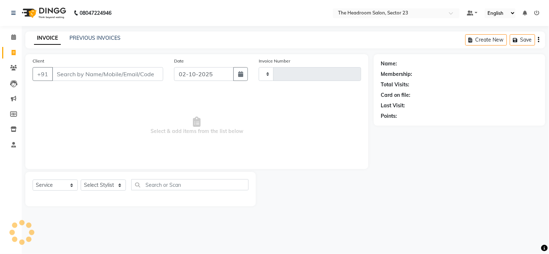
type input "2345"
select select "6796"
click at [212, 13] on nav "08047224946 Select Location × The Headroom Salon, Sector 23 Default Panel My Pa…" at bounding box center [274, 13] width 549 height 26
click at [230, 12] on nav "08047224946 Select Location × The Headroom Salon, Sector 23 Default Panel My Pa…" at bounding box center [274, 13] width 549 height 26
click at [307, 132] on span "Select & add items from the list below" at bounding box center [197, 126] width 328 height 72
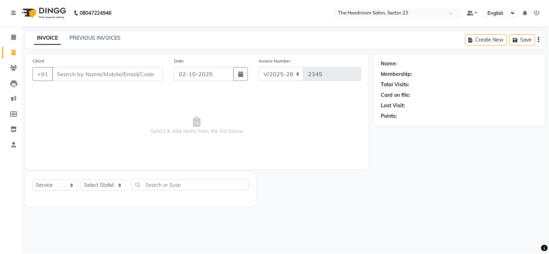
click at [307, 132] on span "Select & add items from the list below" at bounding box center [197, 126] width 328 height 72
click at [105, 184] on select "Select Stylist [PERSON_NAME] [PERSON_NAME] [PERSON_NAME] Manager [PERSON_NAME] …" at bounding box center [103, 185] width 45 height 11
select select "53421"
click at [81, 180] on select "Select Stylist [PERSON_NAME] [PERSON_NAME] [PERSON_NAME] Manager [PERSON_NAME] …" at bounding box center [103, 185] width 45 height 11
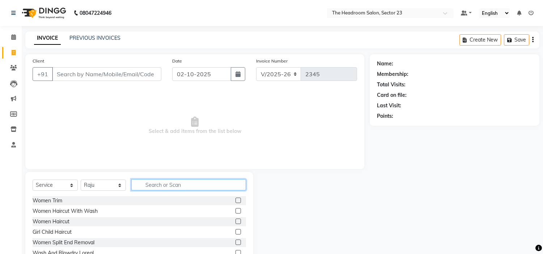
click at [157, 180] on input "text" at bounding box center [188, 184] width 115 height 11
type input "mani"
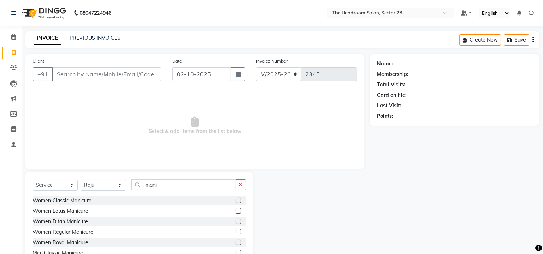
click at [235, 201] on label at bounding box center [237, 200] width 5 height 5
click at [235, 201] on input "checkbox" at bounding box center [237, 201] width 5 height 5
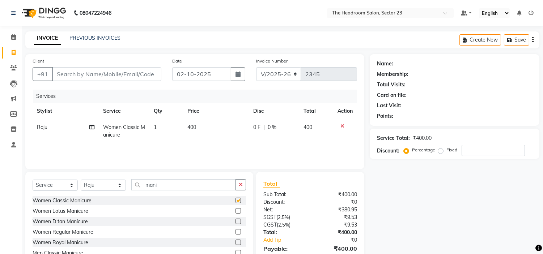
checkbox input "false"
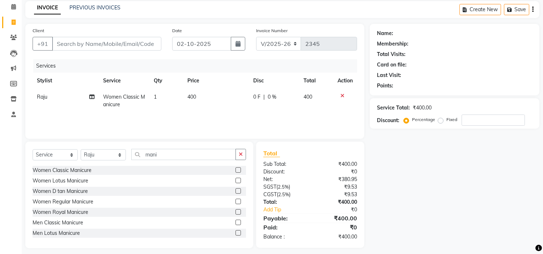
scroll to position [35, 0]
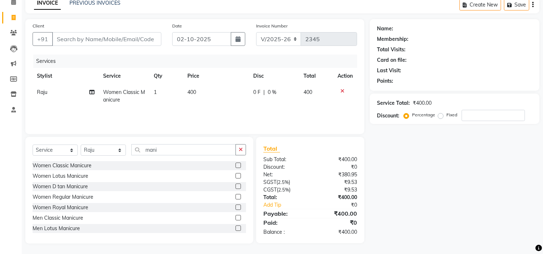
click at [235, 218] on label at bounding box center [237, 217] width 5 height 5
click at [235, 218] on input "checkbox" at bounding box center [237, 218] width 5 height 5
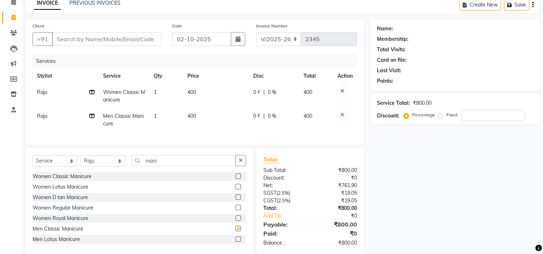
checkbox input "false"
click at [179, 166] on input "mani" at bounding box center [183, 160] width 105 height 11
type input "m"
type input "pedi"
click at [235, 179] on label at bounding box center [237, 176] width 5 height 5
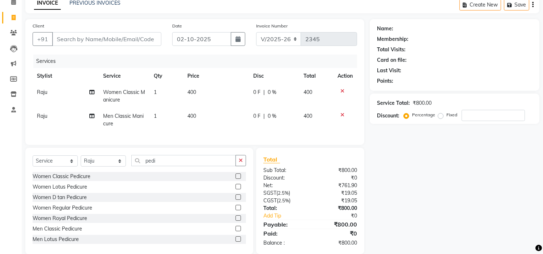
click at [235, 179] on input "checkbox" at bounding box center [237, 176] width 5 height 5
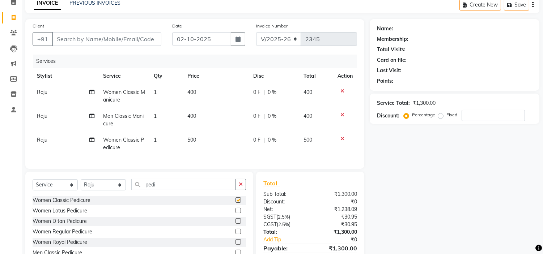
checkbox input "false"
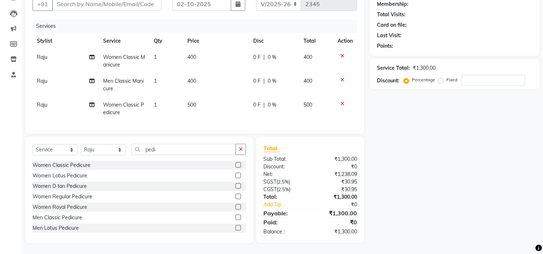
click at [228, 218] on div "Men Classic Pedicure" at bounding box center [139, 217] width 213 height 9
click at [235, 218] on label at bounding box center [237, 217] width 5 height 5
click at [235, 218] on input "checkbox" at bounding box center [237, 218] width 5 height 5
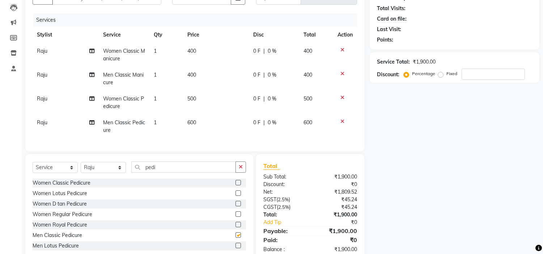
checkbox input "false"
click at [463, 121] on div "Name: Membership: Total Visits: Card on file: Last Visit: Points: Service Total…" at bounding box center [457, 119] width 175 height 283
click at [207, 75] on td "400" at bounding box center [216, 79] width 66 height 24
select select "53421"
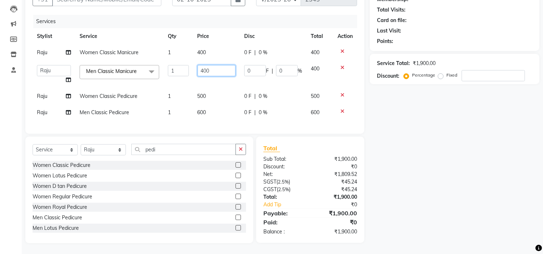
click at [230, 73] on input "400" at bounding box center [216, 70] width 38 height 11
type input "4"
type input "500"
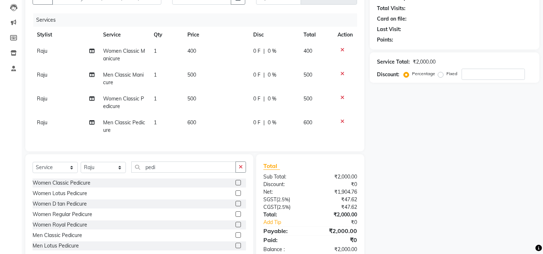
click at [400, 133] on div "Name: Membership: Total Visits: Card on file: Last Visit: Points: Service Total…" at bounding box center [457, 119] width 175 height 283
click at [40, 53] on span "Raju" at bounding box center [42, 51] width 10 height 7
select select "53421"
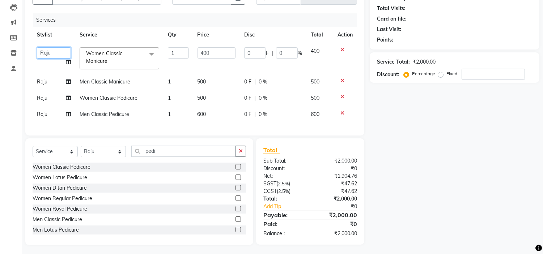
click at [40, 53] on select "[PERSON_NAME] [PERSON_NAME] [PERSON_NAME] Manager [PERSON_NAME] [PERSON_NAME]" at bounding box center [54, 52] width 34 height 11
select select "81462"
click at [37, 99] on span "Raju" at bounding box center [42, 98] width 10 height 7
select select "53421"
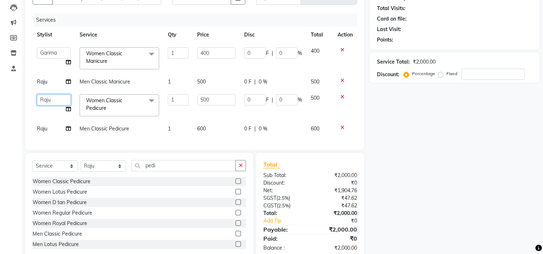
click at [37, 99] on select "[PERSON_NAME] [PERSON_NAME] [PERSON_NAME] Manager [PERSON_NAME] [PERSON_NAME]" at bounding box center [54, 99] width 34 height 11
click at [459, 145] on div "Name: Membership: Total Visits: Card on file: Last Visit: Points: Service Total…" at bounding box center [457, 119] width 175 height 282
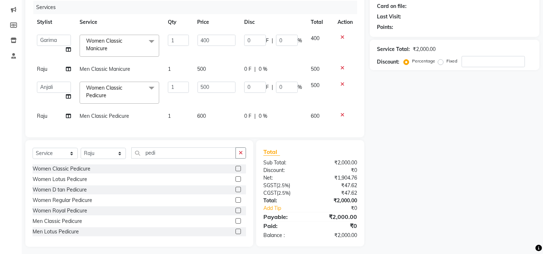
click at [446, 63] on label "Fixed" at bounding box center [451, 61] width 11 height 7
click at [439, 63] on input "Fixed" at bounding box center [441, 61] width 5 height 5
radio input "true"
click at [472, 106] on div "Name: Membership: Total Visits: Card on file: Last Visit: Points: Service Total…" at bounding box center [457, 106] width 175 height 282
click at [487, 61] on input "number" at bounding box center [492, 61] width 63 height 11
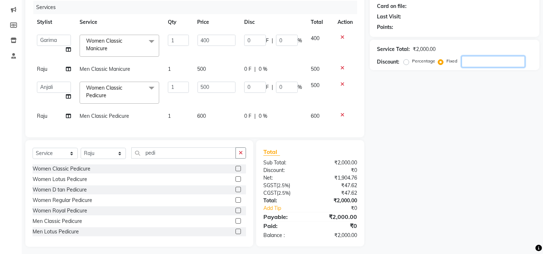
type input "2"
type input "0.4"
type input "0.1"
type input "0.5"
type input "0.1"
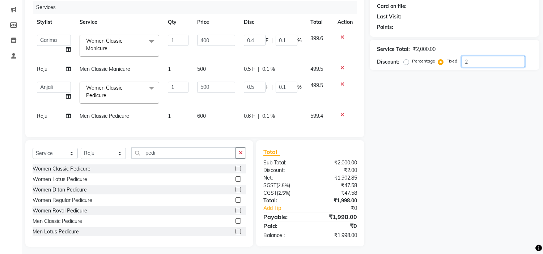
type input "20"
type input "4"
type input "1"
type input "5"
type input "1"
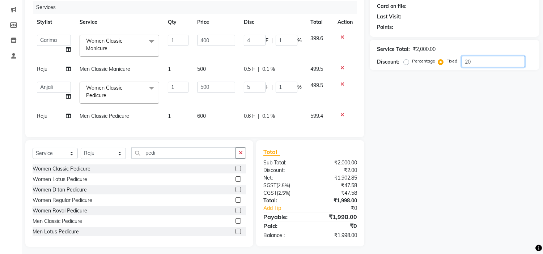
type input "200"
type input "40"
type input "10"
type input "50"
type input "10"
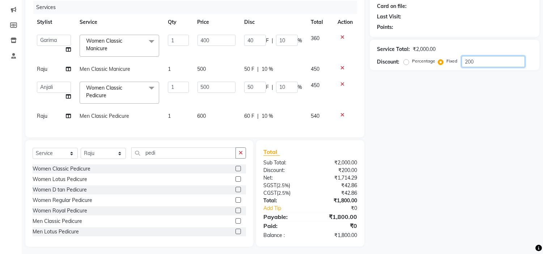
type input "200"
click at [450, 111] on div "Name: Membership: Total Visits: Card on file: Last Visit: Points: Service Total…" at bounding box center [457, 106] width 175 height 282
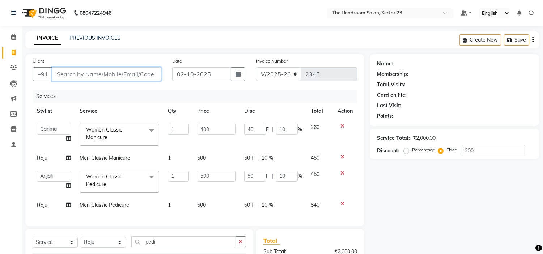
click at [82, 74] on input "Client" at bounding box center [106, 74] width 109 height 14
type input "7"
radio input "true"
type input "0"
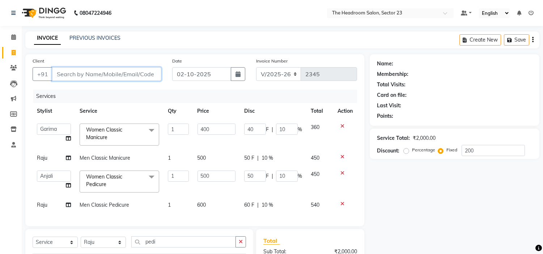
type input "0"
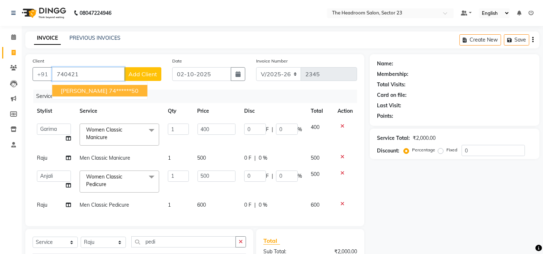
click at [109, 89] on ngb-highlight "74******50" at bounding box center [124, 90] width 30 height 7
type input "74******50"
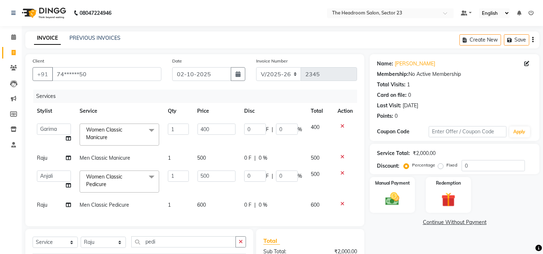
scroll to position [98, 0]
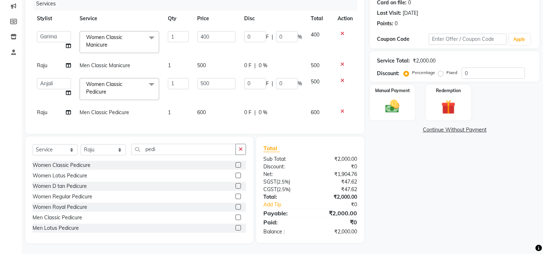
click at [446, 69] on label "Fixed" at bounding box center [451, 72] width 11 height 7
click at [442, 70] on input "Fixed" at bounding box center [441, 72] width 5 height 5
radio input "true"
click at [479, 68] on input "0" at bounding box center [492, 73] width 63 height 11
type input "2"
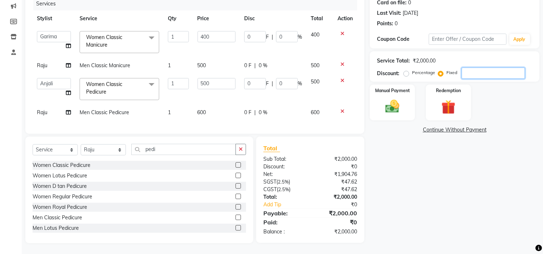
type input "0.4"
type input "0.1"
type input "0.5"
type input "0.1"
type input "20"
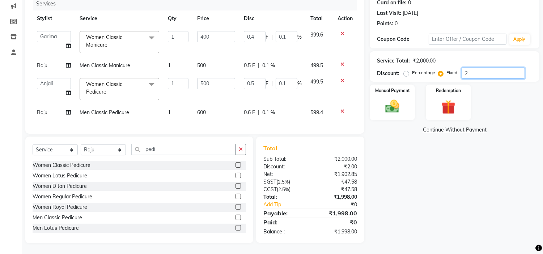
type input "4"
type input "1"
type input "5"
type input "1"
type input "200"
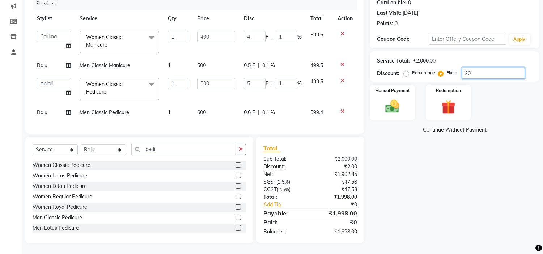
type input "40"
type input "10"
type input "50"
type input "10"
type input "200"
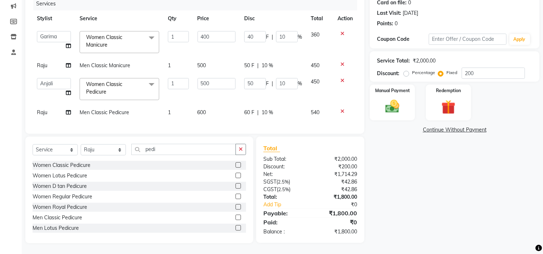
click at [411, 189] on div "Name: [PERSON_NAME] Membership: No Active Membership Total Visits: 1 Card on fi…" at bounding box center [457, 103] width 175 height 282
click at [392, 91] on div "Manual Payment" at bounding box center [392, 102] width 47 height 37
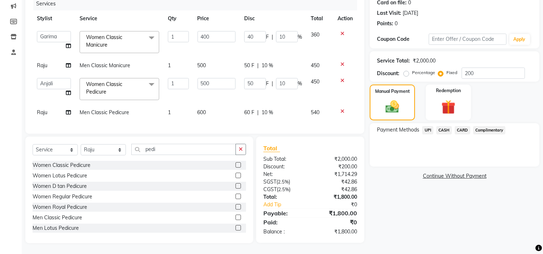
click at [427, 126] on span "UPI" at bounding box center [427, 130] width 11 height 8
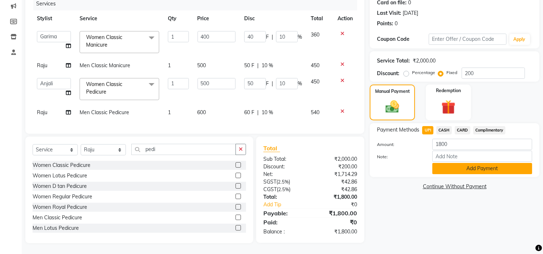
click at [514, 163] on button "Add Payment" at bounding box center [482, 168] width 100 height 11
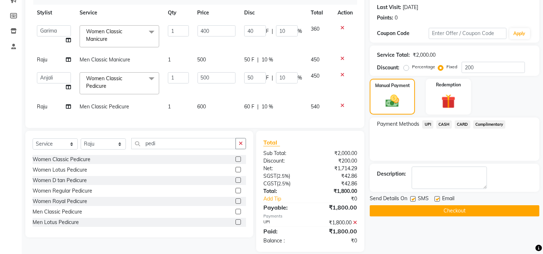
click at [456, 214] on button "Checkout" at bounding box center [455, 210] width 170 height 11
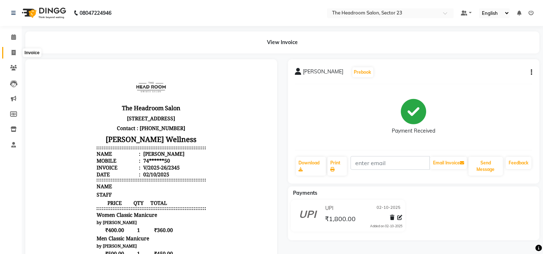
click at [12, 54] on icon at bounding box center [14, 52] width 4 height 5
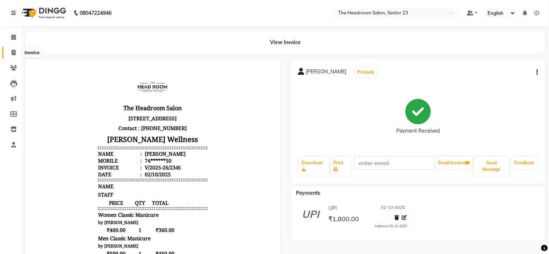
select select "6796"
select select "service"
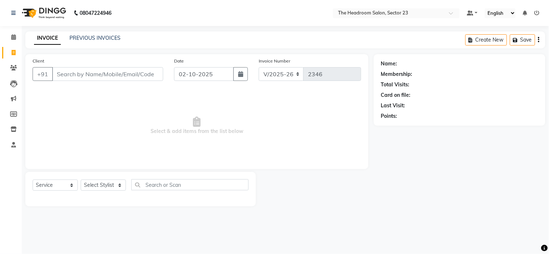
click at [182, 33] on div "INVOICE PREVIOUS INVOICES Create New Save" at bounding box center [285, 39] width 520 height 17
click at [196, 9] on nav "08047224946 Select Location × The Headroom Salon, Sector 23 Default Panel My Pa…" at bounding box center [274, 13] width 549 height 26
click at [331, 34] on div "INVOICE PREVIOUS INVOICES Create New Save" at bounding box center [285, 39] width 520 height 17
click at [114, 70] on input "Client" at bounding box center [107, 74] width 111 height 14
click at [109, 183] on select "Select Stylist [PERSON_NAME] [PERSON_NAME] [PERSON_NAME] Manager [PERSON_NAME] …" at bounding box center [103, 185] width 45 height 11
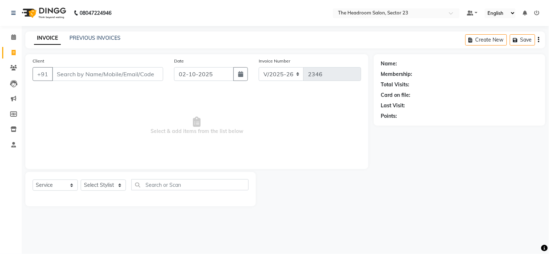
click at [64, 81] on div "Client +91" at bounding box center [97, 72] width 141 height 30
click at [69, 70] on input "Client" at bounding box center [107, 74] width 111 height 14
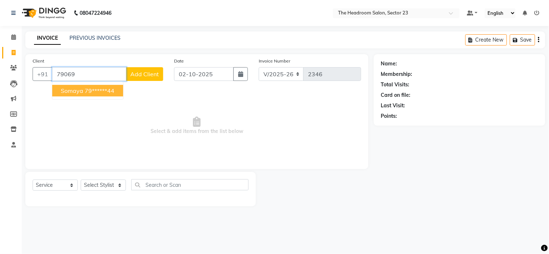
click at [96, 92] on ngb-highlight "79******44" at bounding box center [100, 90] width 30 height 7
type input "79******44"
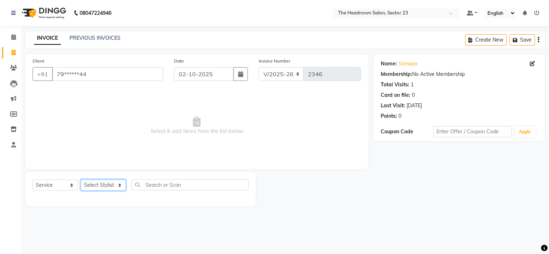
click at [116, 186] on select "Select Stylist [PERSON_NAME] [PERSON_NAME] [PERSON_NAME] Manager [PERSON_NAME] …" at bounding box center [103, 185] width 45 height 11
select select "64907"
click at [81, 180] on select "Select Stylist [PERSON_NAME] [PERSON_NAME] [PERSON_NAME] Manager [PERSON_NAME] …" at bounding box center [103, 185] width 45 height 11
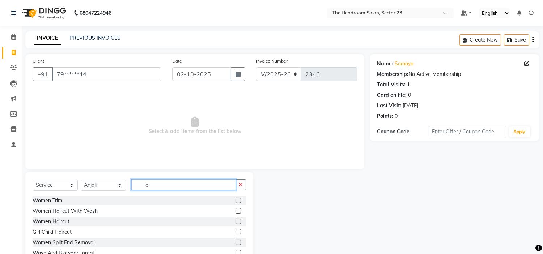
click at [146, 187] on input "e" at bounding box center [183, 184] width 105 height 11
type input "eye"
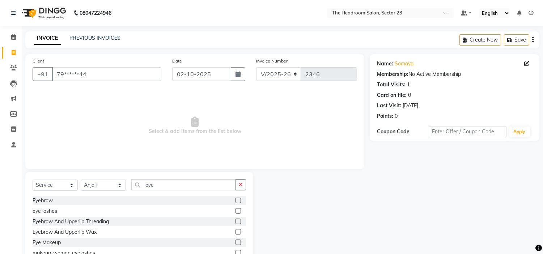
click at [235, 201] on label at bounding box center [237, 200] width 5 height 5
click at [235, 201] on input "checkbox" at bounding box center [237, 201] width 5 height 5
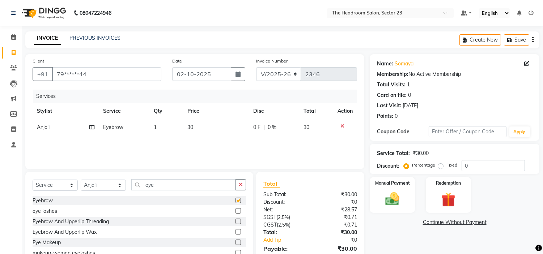
checkbox input "false"
click at [174, 182] on input "eye" at bounding box center [183, 184] width 105 height 11
type input "e"
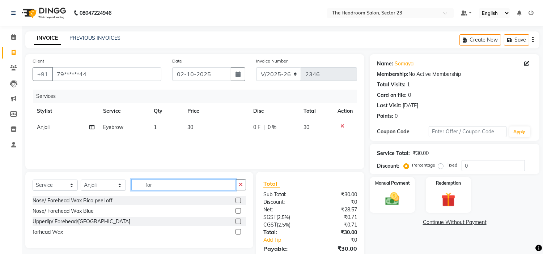
type input "for"
click at [238, 222] on label at bounding box center [237, 221] width 5 height 5
click at [238, 222] on input "checkbox" at bounding box center [237, 221] width 5 height 5
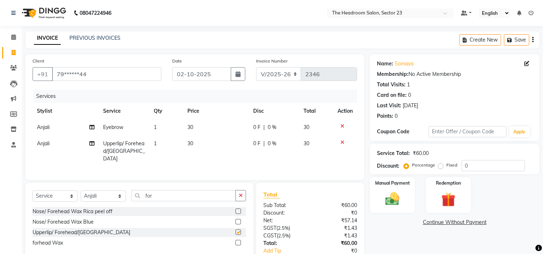
checkbox input "false"
click at [158, 127] on td "1" at bounding box center [166, 127] width 34 height 16
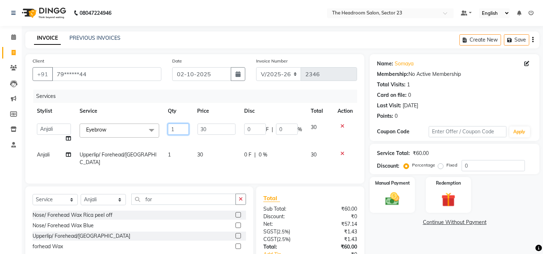
click at [185, 131] on input "1" at bounding box center [178, 129] width 21 height 11
type input "2"
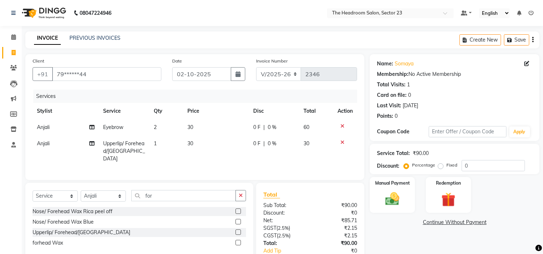
click at [180, 154] on td "1" at bounding box center [166, 151] width 34 height 31
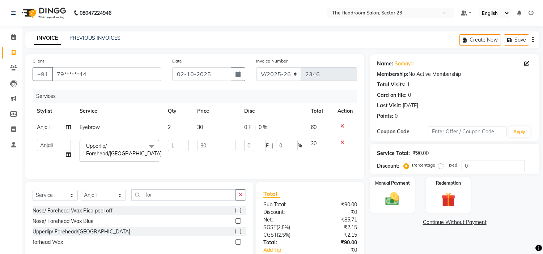
click at [180, 154] on td "1" at bounding box center [177, 151] width 29 height 31
click at [182, 147] on input "1" at bounding box center [178, 145] width 21 height 11
type input "2"
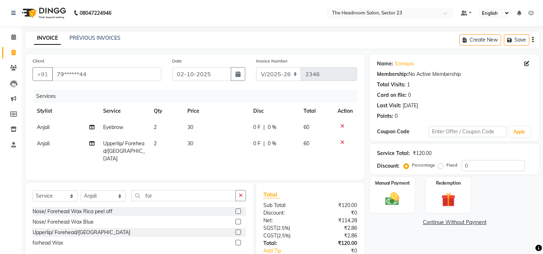
click at [525, 198] on div "Manual Payment Redemption" at bounding box center [454, 195] width 180 height 36
click at [48, 145] on span "Anjali" at bounding box center [43, 143] width 13 height 7
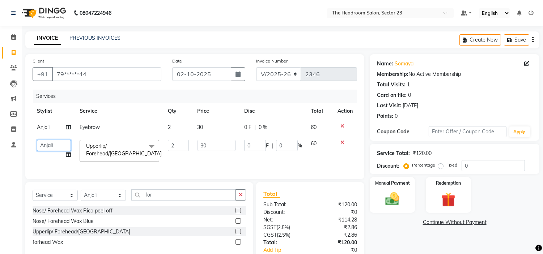
click at [48, 145] on select "[PERSON_NAME] [PERSON_NAME] [PERSON_NAME] Manager [PERSON_NAME] [PERSON_NAME]" at bounding box center [54, 145] width 34 height 11
select select "81462"
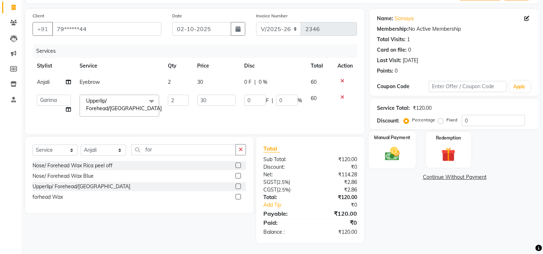
click at [391, 146] on img at bounding box center [392, 154] width 24 height 17
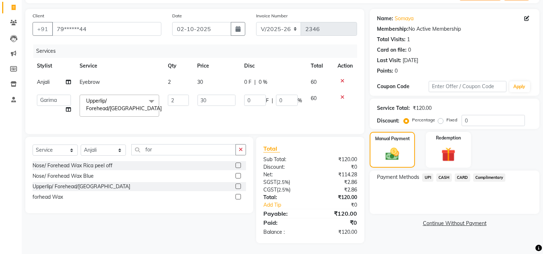
click at [428, 174] on span "UPI" at bounding box center [427, 178] width 11 height 8
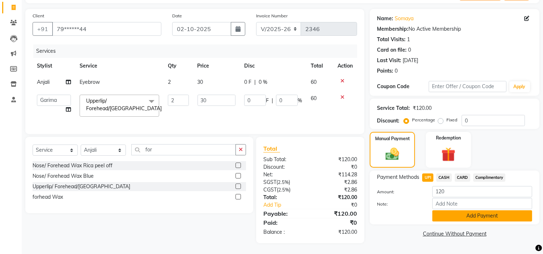
click at [453, 212] on button "Add Payment" at bounding box center [482, 215] width 100 height 11
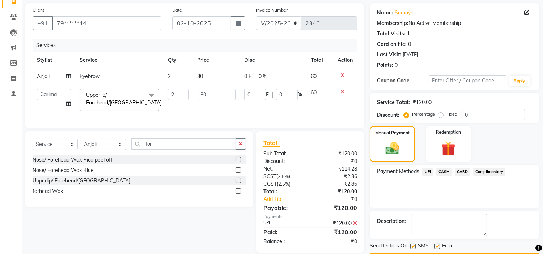
scroll to position [71, 0]
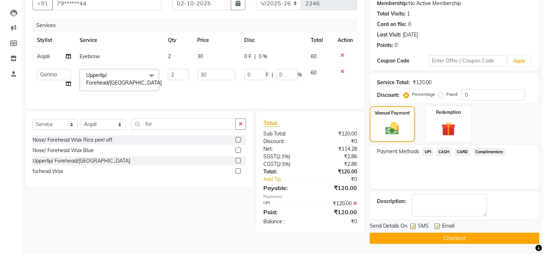
click at [473, 236] on button "Checkout" at bounding box center [455, 238] width 170 height 11
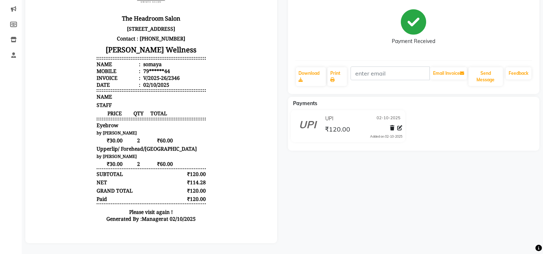
scroll to position [95, 0]
click at [311, 214] on div "somaya Prebook Payment Received Download Print Email Invoice Send Message Feedb…" at bounding box center [413, 107] width 263 height 274
click at [481, 165] on div "somaya Prebook Payment Received Download Print Email Invoice Send Message Feedb…" at bounding box center [413, 107] width 263 height 274
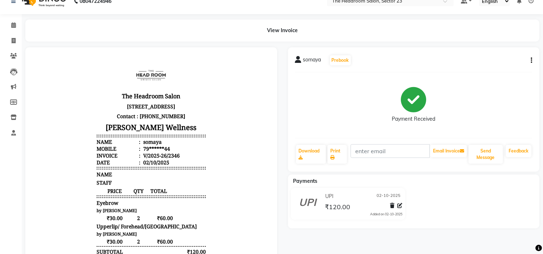
scroll to position [0, 0]
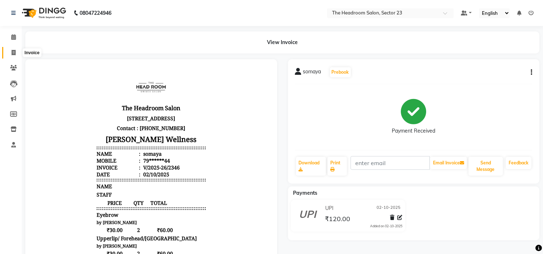
click at [12, 51] on icon at bounding box center [14, 52] width 4 height 5
select select "6796"
select select "service"
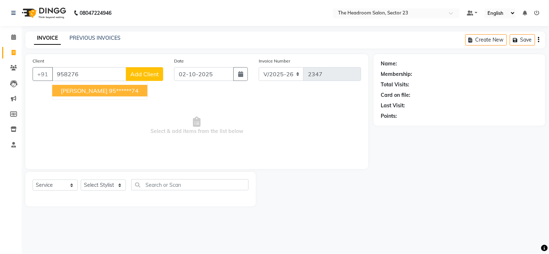
click at [100, 95] on button "[PERSON_NAME] 95******74" at bounding box center [99, 91] width 95 height 12
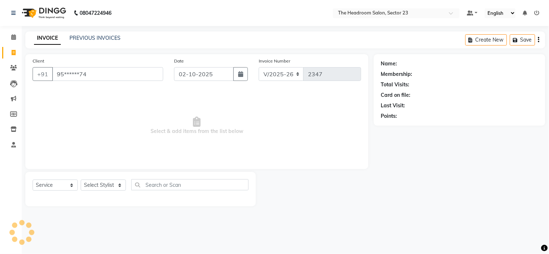
type input "95******74"
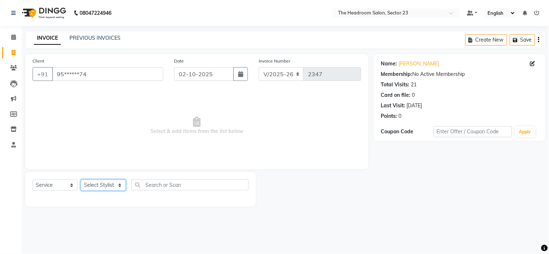
click at [113, 182] on select "Select Stylist [PERSON_NAME] [PERSON_NAME] [PERSON_NAME] Manager [PERSON_NAME] …" at bounding box center [103, 185] width 45 height 11
select select "53420"
click at [81, 180] on select "Select Stylist [PERSON_NAME] [PERSON_NAME] [PERSON_NAME] Manager [PERSON_NAME] …" at bounding box center [103, 185] width 45 height 11
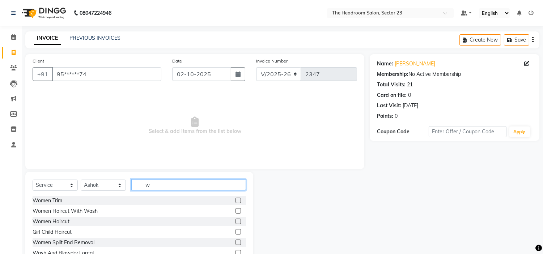
click at [169, 186] on input "w" at bounding box center [188, 184] width 115 height 11
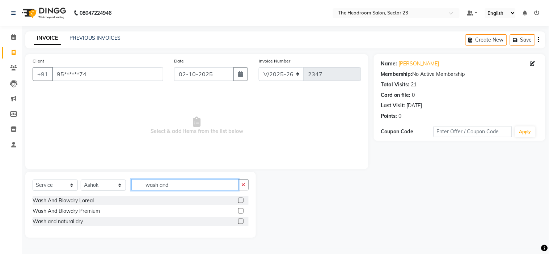
type input "wash and"
click at [244, 197] on div at bounding box center [243, 200] width 10 height 9
click at [242, 200] on label at bounding box center [240, 200] width 5 height 5
click at [242, 200] on input "checkbox" at bounding box center [240, 201] width 5 height 5
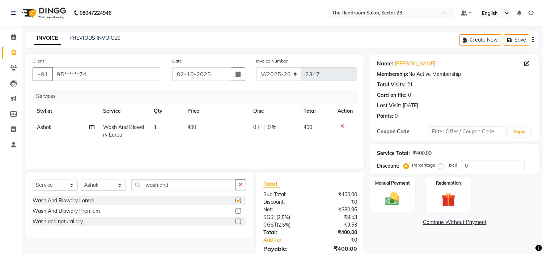
checkbox input "false"
click at [395, 201] on img at bounding box center [392, 199] width 24 height 17
click at [428, 223] on span "UPI" at bounding box center [427, 223] width 11 height 8
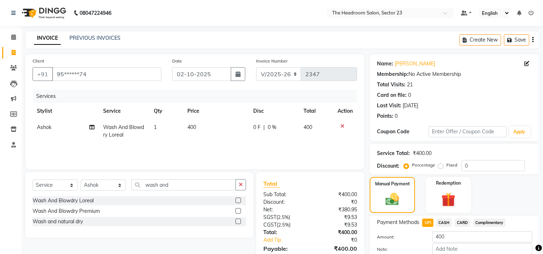
click at [444, 222] on span "CASH" at bounding box center [444, 223] width 16 height 8
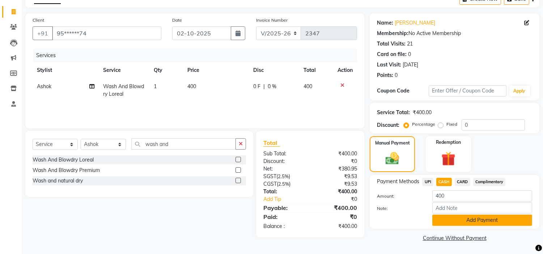
click at [471, 220] on button "Add Payment" at bounding box center [482, 220] width 100 height 11
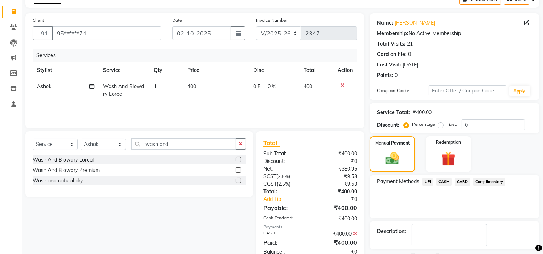
scroll to position [71, 0]
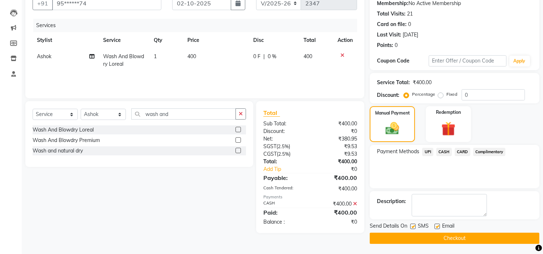
click at [500, 234] on button "Checkout" at bounding box center [455, 238] width 170 height 11
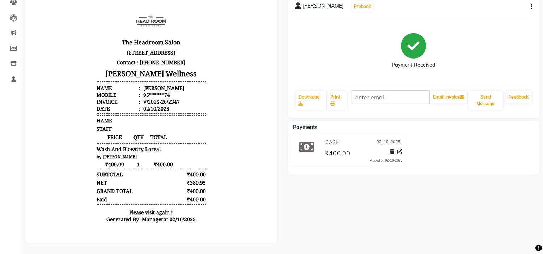
scroll to position [71, 0]
click at [66, 43] on body "The Headroom Salon [STREET_ADDRESS] Contact : [PHONE_NUMBER] [PERSON_NAME] Well…" at bounding box center [150, 117] width 231 height 226
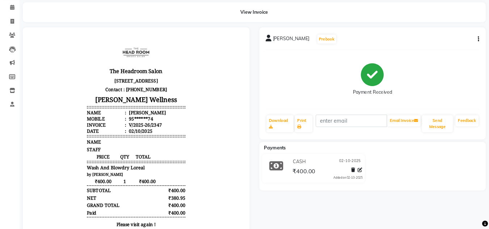
scroll to position [0, 0]
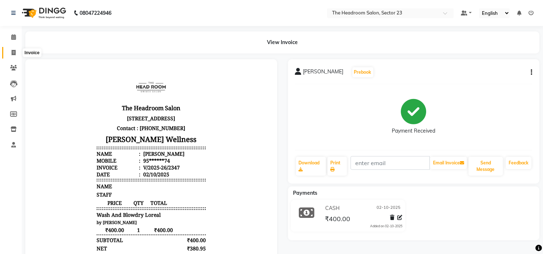
click at [15, 52] on icon at bounding box center [14, 52] width 4 height 5
select select "service"
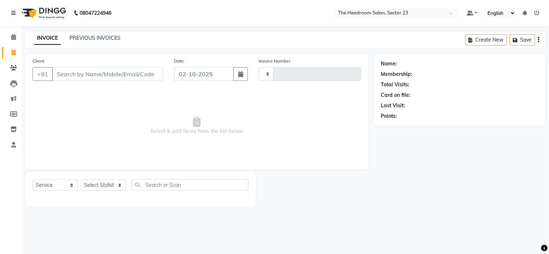
type input "2348"
select select "6796"
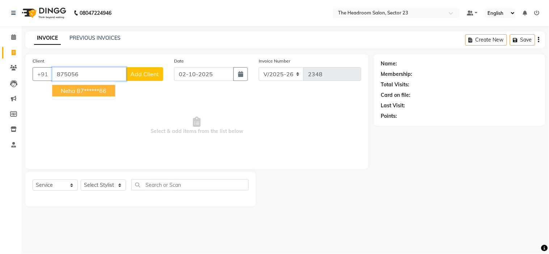
click at [96, 87] on ngb-highlight "87******66" at bounding box center [92, 90] width 30 height 7
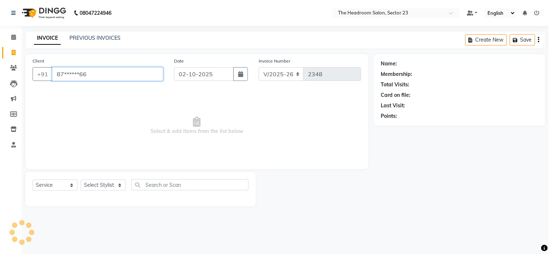
type input "87******66"
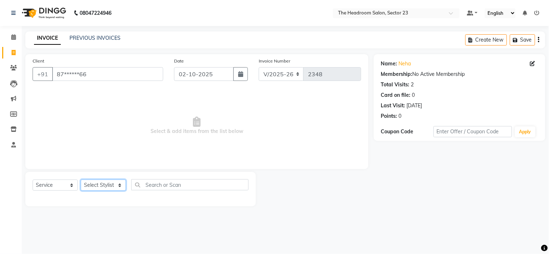
click at [106, 187] on select "Select Stylist [PERSON_NAME] [PERSON_NAME] [PERSON_NAME] Manager [PERSON_NAME] …" at bounding box center [103, 185] width 45 height 11
select select "53422"
click at [81, 180] on select "Select Stylist [PERSON_NAME] [PERSON_NAME] [PERSON_NAME] Manager [PERSON_NAME] …" at bounding box center [103, 185] width 45 height 11
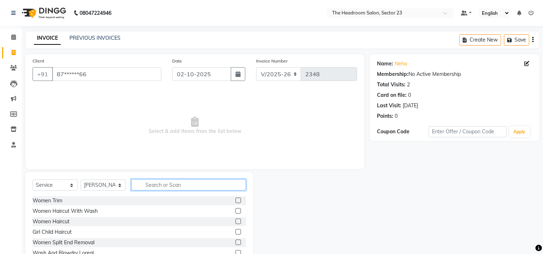
click at [174, 185] on input "text" at bounding box center [188, 184] width 115 height 11
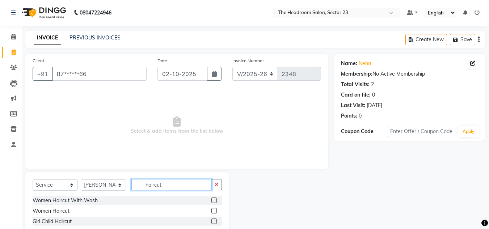
scroll to position [61, 0]
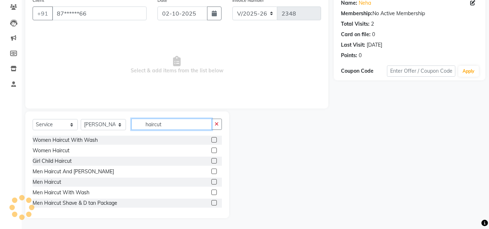
type input "haircut"
click at [211, 182] on label at bounding box center [213, 181] width 5 height 5
click at [211, 182] on input "checkbox" at bounding box center [213, 182] width 5 height 5
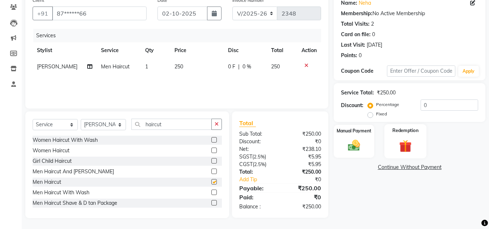
checkbox input "false"
click at [349, 140] on img at bounding box center [354, 145] width 20 height 14
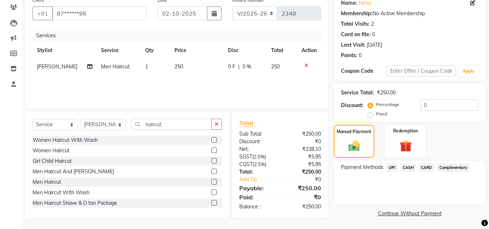
click at [392, 167] on span "UPI" at bounding box center [391, 167] width 11 height 8
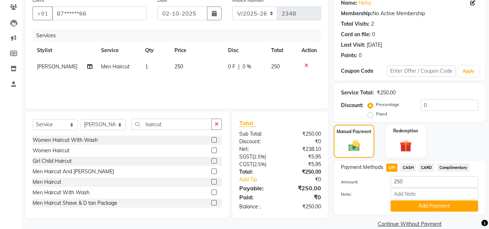
scroll to position [72, 0]
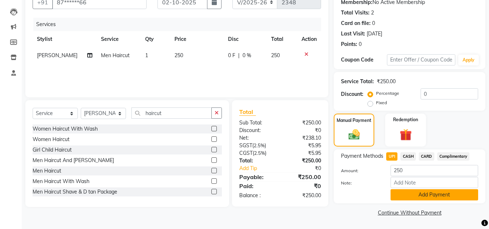
click at [441, 196] on button "Add Payment" at bounding box center [434, 194] width 88 height 11
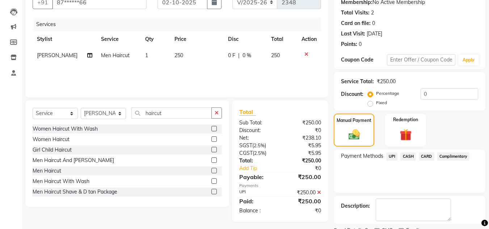
scroll to position [102, 0]
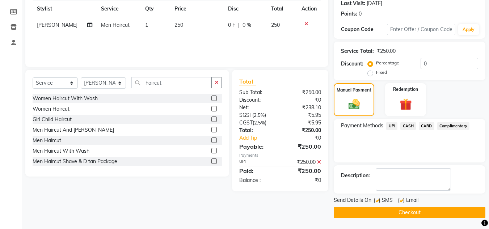
click at [440, 216] on button "Checkout" at bounding box center [409, 212] width 152 height 11
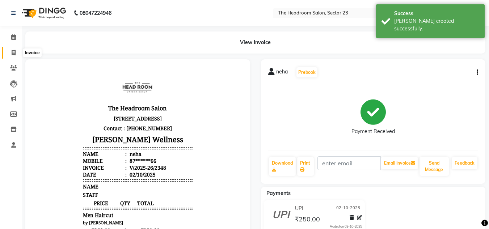
click at [12, 53] on icon at bounding box center [14, 52] width 4 height 5
select select "service"
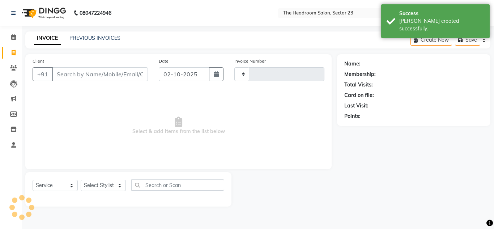
type input "2349"
select select "6796"
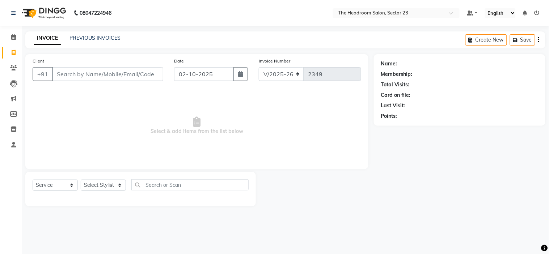
drag, startPoint x: 487, startPoint y: 3, endPoint x: 279, endPoint y: 33, distance: 210.4
click at [279, 33] on div "INVOICE PREVIOUS INVOICES Create New Save" at bounding box center [285, 39] width 520 height 17
click at [295, 25] on nav "08047224946 Select Location × The Headroom Salon, Sector 23 Default Panel My Pa…" at bounding box center [274, 13] width 549 height 26
click at [107, 35] on link "PREVIOUS INVOICES" at bounding box center [94, 38] width 51 height 7
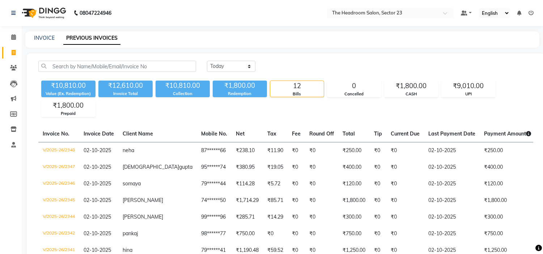
click at [201, 12] on nav "08047224946 Select Location × The Headroom Salon, Sector 23 Default Panel My Pa…" at bounding box center [271, 13] width 543 height 26
click at [13, 51] on icon at bounding box center [14, 52] width 4 height 5
select select "service"
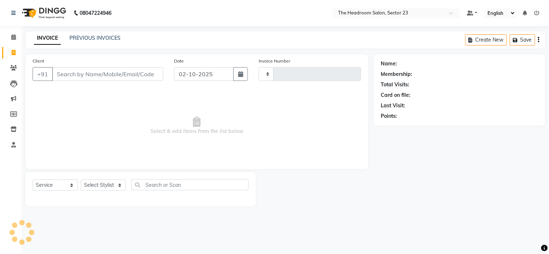
type input "2349"
select select "6796"
click at [195, 20] on nav "08047224946 Select Location × The Headroom Salon, Sector 23 Default Panel My Pa…" at bounding box center [274, 13] width 549 height 26
click at [106, 186] on select "Select Stylist [PERSON_NAME] [PERSON_NAME] [PERSON_NAME] Manager [PERSON_NAME] …" at bounding box center [103, 185] width 45 height 11
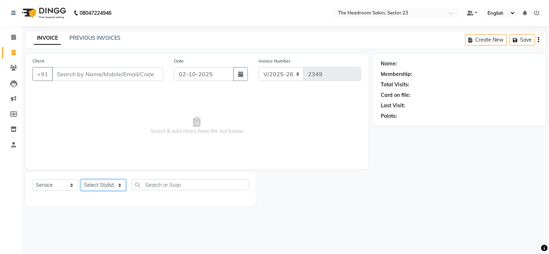
select select "53422"
click at [81, 180] on select "Select Stylist [PERSON_NAME] [PERSON_NAME] [PERSON_NAME] Manager [PERSON_NAME] …" at bounding box center [103, 185] width 45 height 11
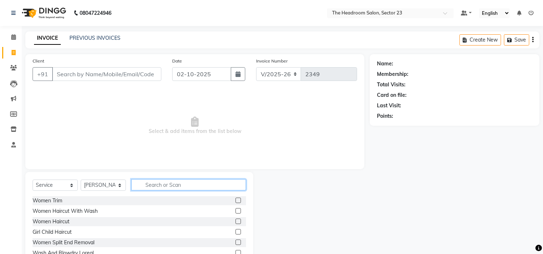
click at [162, 187] on input "text" at bounding box center [188, 184] width 115 height 11
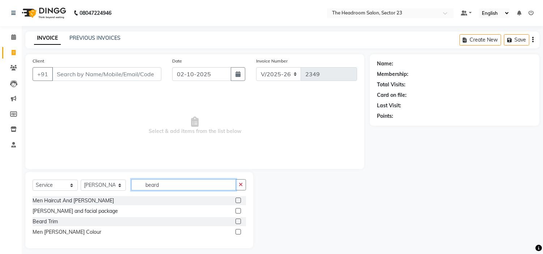
type input "beard"
click at [229, 219] on div "Beard Trim" at bounding box center [139, 221] width 213 height 9
click at [244, 228] on div at bounding box center [240, 232] width 10 height 9
click at [237, 223] on label at bounding box center [237, 221] width 5 height 5
click at [237, 223] on input "checkbox" at bounding box center [237, 221] width 5 height 5
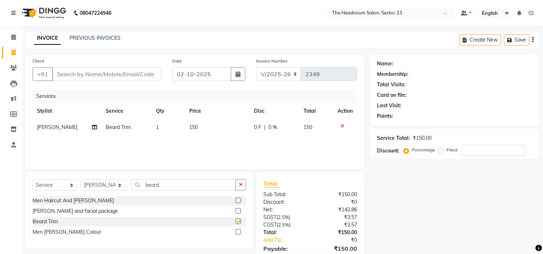
checkbox input "false"
click at [89, 76] on input "Client" at bounding box center [106, 74] width 109 height 14
type input "8"
type input "0"
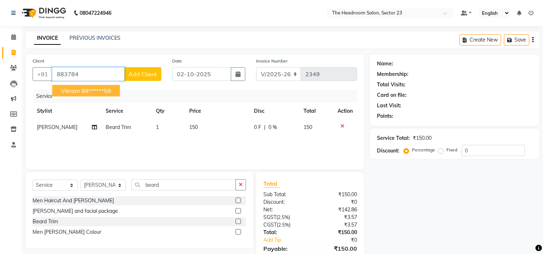
click at [93, 92] on ngb-highlight "88******58" at bounding box center [96, 90] width 30 height 7
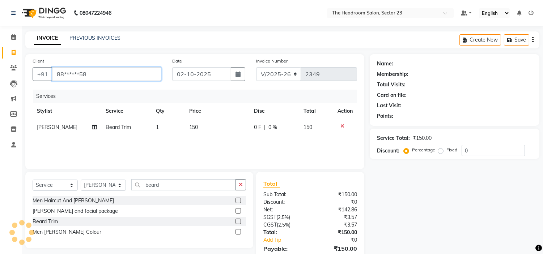
type input "88******58"
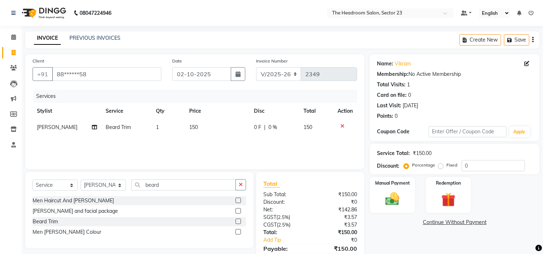
click at [258, 25] on nav "08047224946 Select Location × The Headroom Salon, Sector 23 Default Panel My Pa…" at bounding box center [271, 13] width 543 height 26
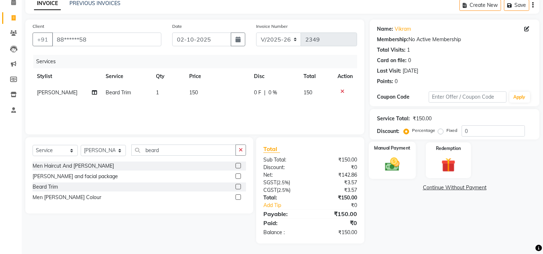
click at [397, 161] on img at bounding box center [392, 164] width 24 height 17
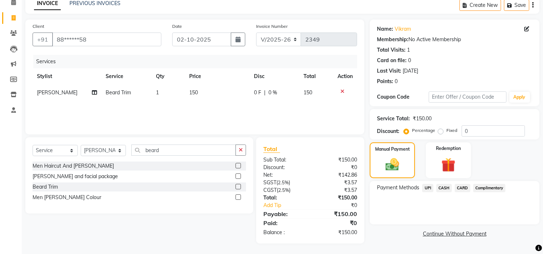
click at [429, 189] on span "UPI" at bounding box center [427, 188] width 11 height 8
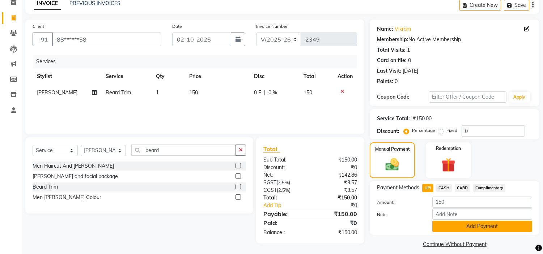
click at [455, 225] on button "Add Payment" at bounding box center [482, 226] width 100 height 11
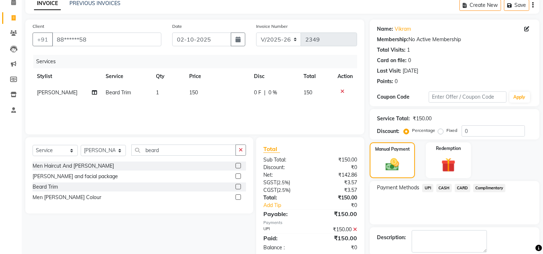
scroll to position [71, 0]
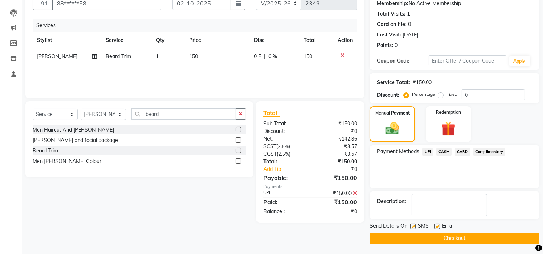
click at [471, 239] on button "Checkout" at bounding box center [455, 238] width 170 height 11
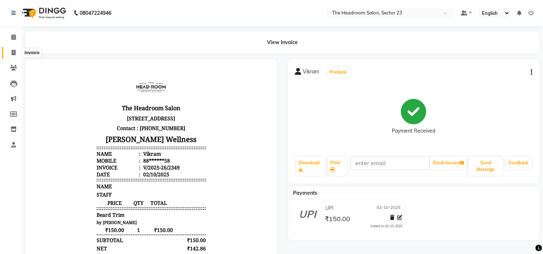
click at [13, 53] on icon at bounding box center [14, 52] width 4 height 5
select select "service"
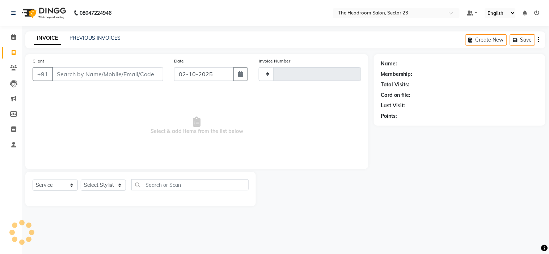
type input "2350"
select select "6796"
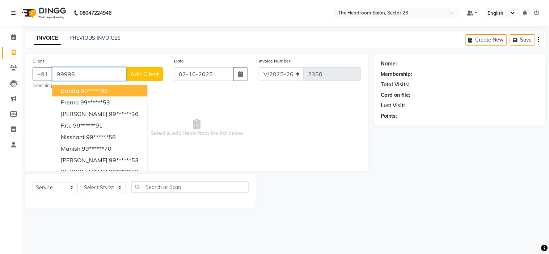
click at [74, 70] on input "99998" at bounding box center [89, 74] width 74 height 14
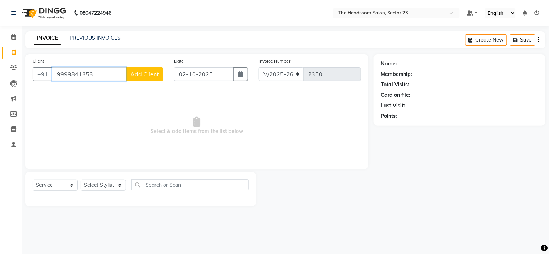
type input "9999841353"
click at [142, 74] on span "Add Client" at bounding box center [144, 74] width 29 height 7
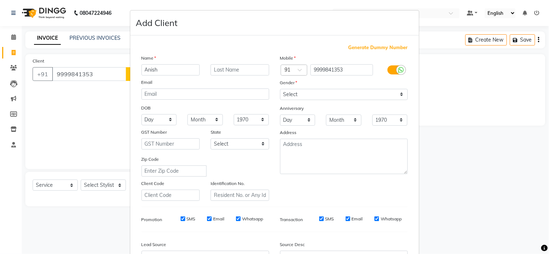
type input "Anish"
click at [380, 91] on select "Select [DEMOGRAPHIC_DATA] [DEMOGRAPHIC_DATA] Other Prefer Not To Say" at bounding box center [344, 94] width 128 height 11
select select "[DEMOGRAPHIC_DATA]"
click at [280, 89] on select "Select [DEMOGRAPHIC_DATA] [DEMOGRAPHIC_DATA] Other Prefer Not To Say" at bounding box center [344, 94] width 128 height 11
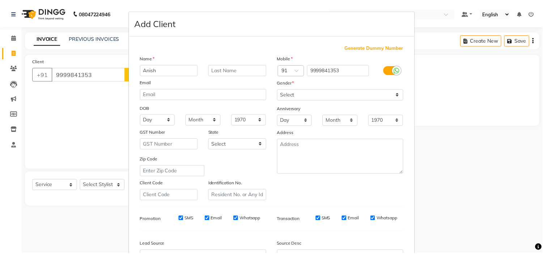
scroll to position [80, 0]
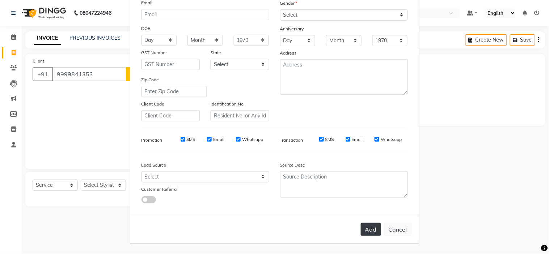
click at [365, 224] on button "Add" at bounding box center [371, 229] width 20 height 13
type input "99******53"
select select
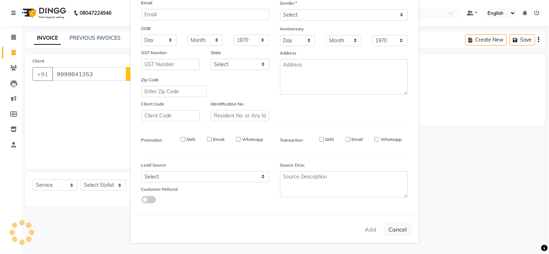
select select
checkbox input "false"
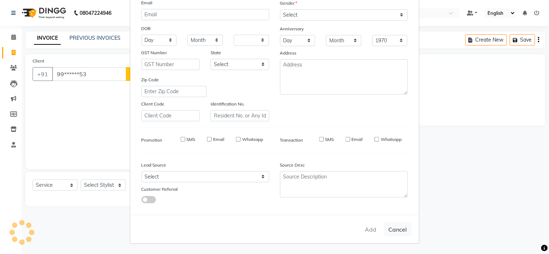
checkbox input "false"
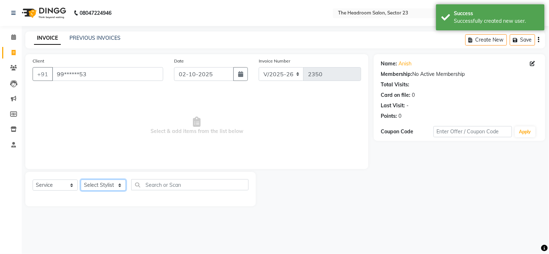
click at [105, 182] on select "Select Stylist [PERSON_NAME] [PERSON_NAME] [PERSON_NAME] Manager [PERSON_NAME] …" at bounding box center [103, 185] width 45 height 11
select select "53422"
click at [81, 180] on select "Select Stylist [PERSON_NAME] [PERSON_NAME] [PERSON_NAME] Manager [PERSON_NAME] …" at bounding box center [103, 185] width 45 height 11
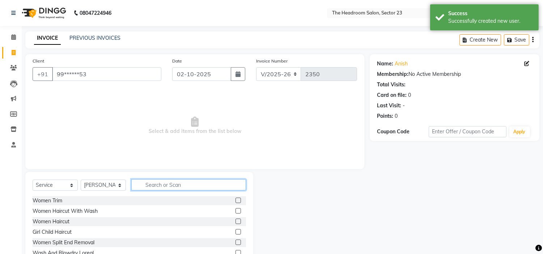
click at [158, 186] on input "text" at bounding box center [188, 184] width 115 height 11
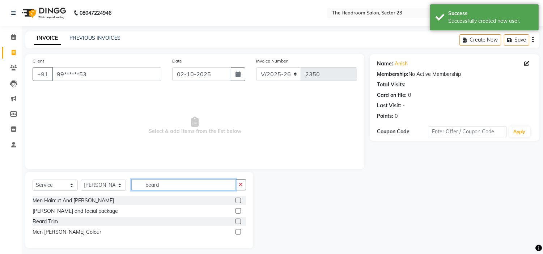
type input "beard"
click at [239, 221] on label at bounding box center [237, 221] width 5 height 5
click at [239, 221] on input "checkbox" at bounding box center [237, 221] width 5 height 5
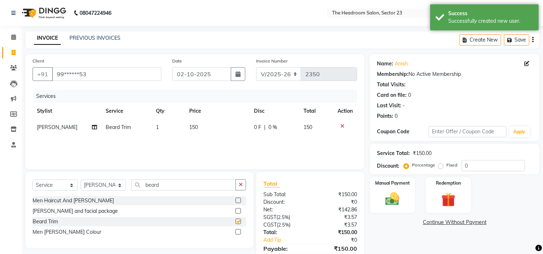
checkbox input "false"
click at [393, 196] on img at bounding box center [392, 199] width 24 height 17
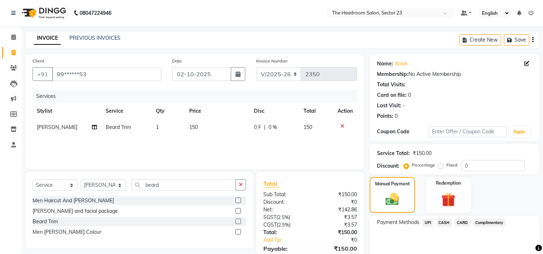
click at [428, 223] on span "UPI" at bounding box center [427, 223] width 11 height 8
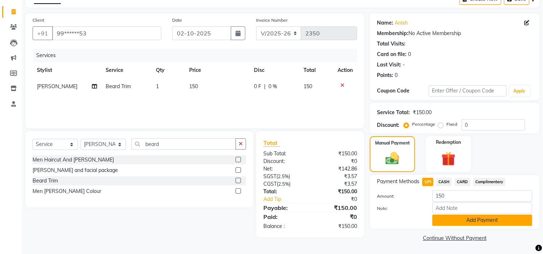
click at [494, 217] on button "Add Payment" at bounding box center [482, 220] width 100 height 11
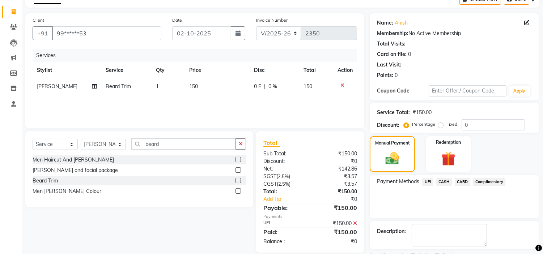
scroll to position [71, 0]
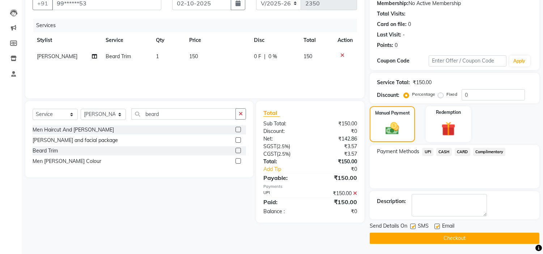
click at [489, 233] on button "Checkout" at bounding box center [455, 238] width 170 height 11
